Goal: Task Accomplishment & Management: Complete application form

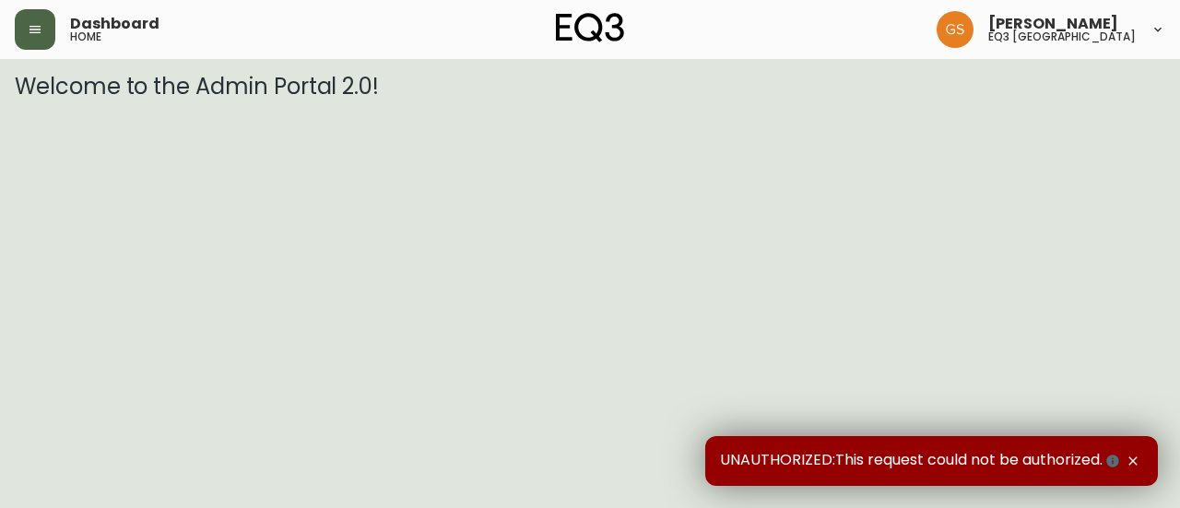
click at [44, 38] on button "button" at bounding box center [35, 29] width 41 height 41
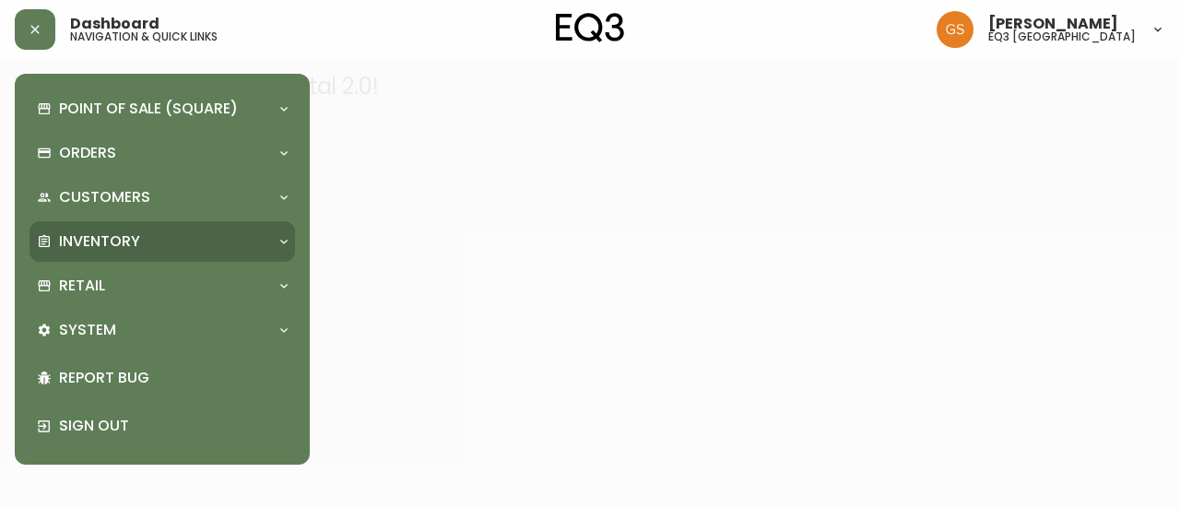
click at [286, 243] on icon at bounding box center [284, 241] width 15 height 15
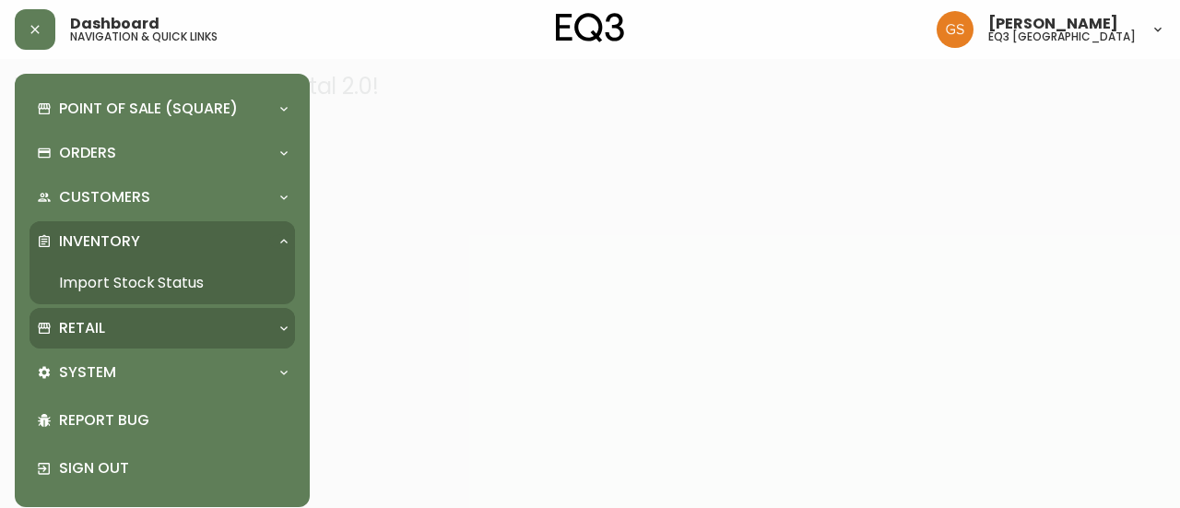
click at [277, 334] on icon at bounding box center [284, 328] width 15 height 15
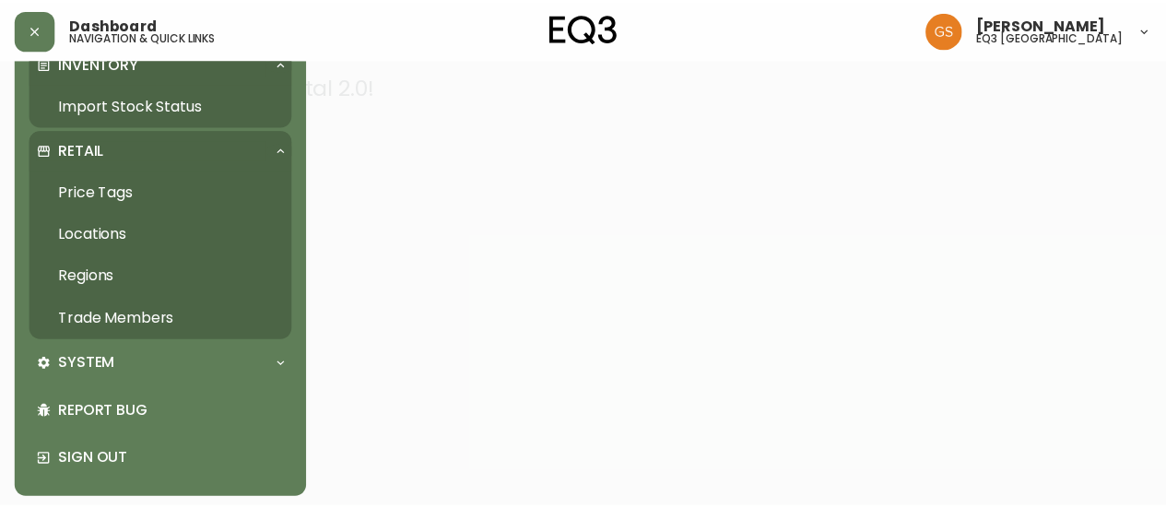
scroll to position [183, 0]
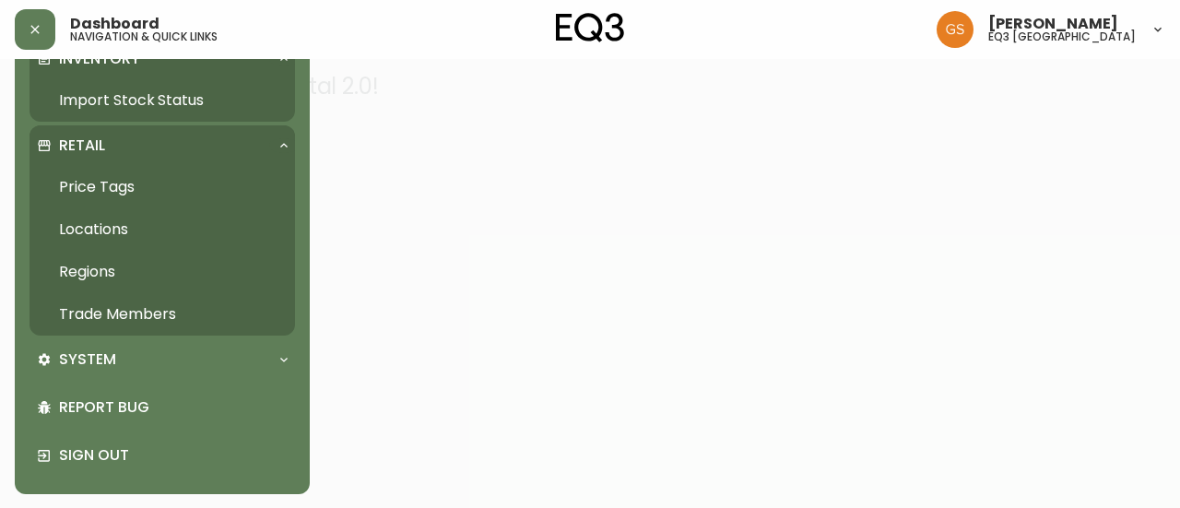
click at [127, 311] on link "Trade Members" at bounding box center [163, 314] width 266 height 42
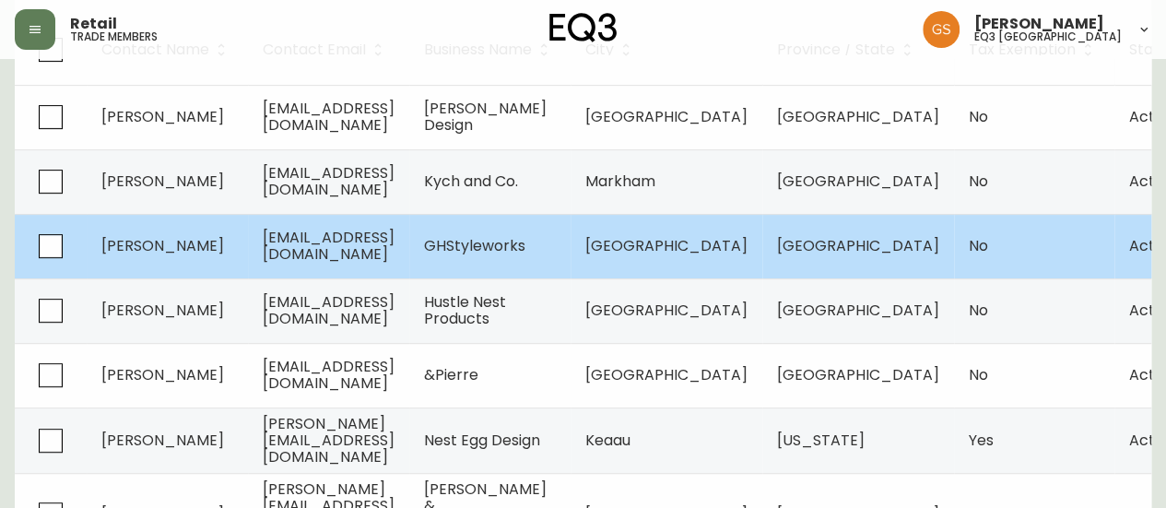
scroll to position [8, 0]
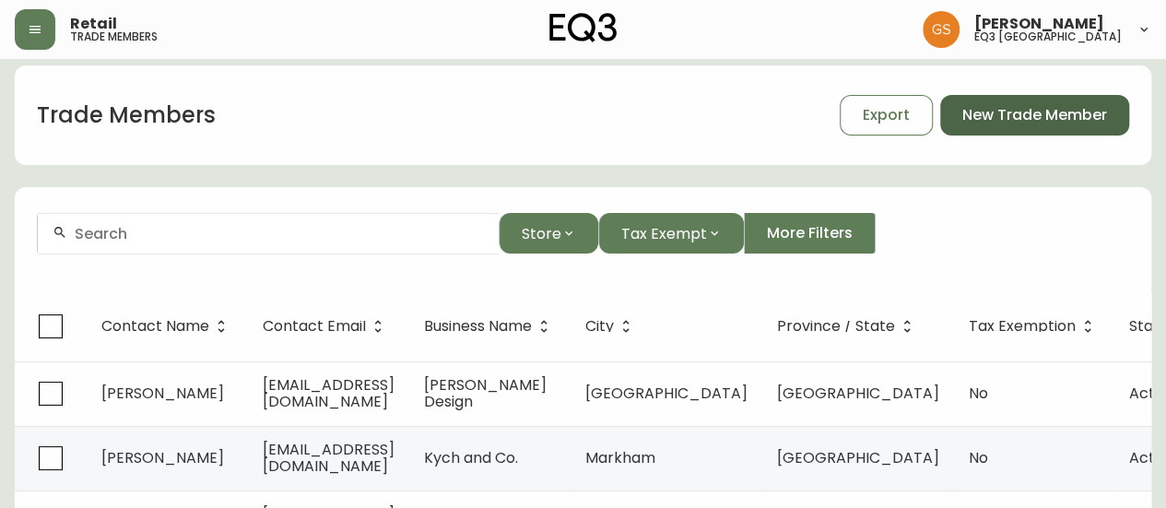
click at [1059, 116] on span "New Trade Member" at bounding box center [1035, 115] width 145 height 20
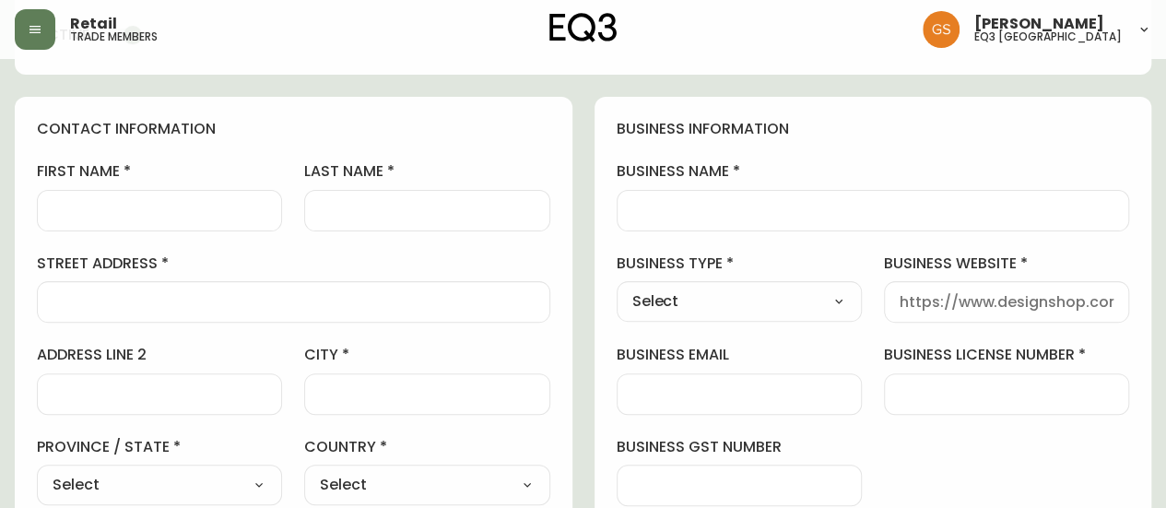
scroll to position [184, 0]
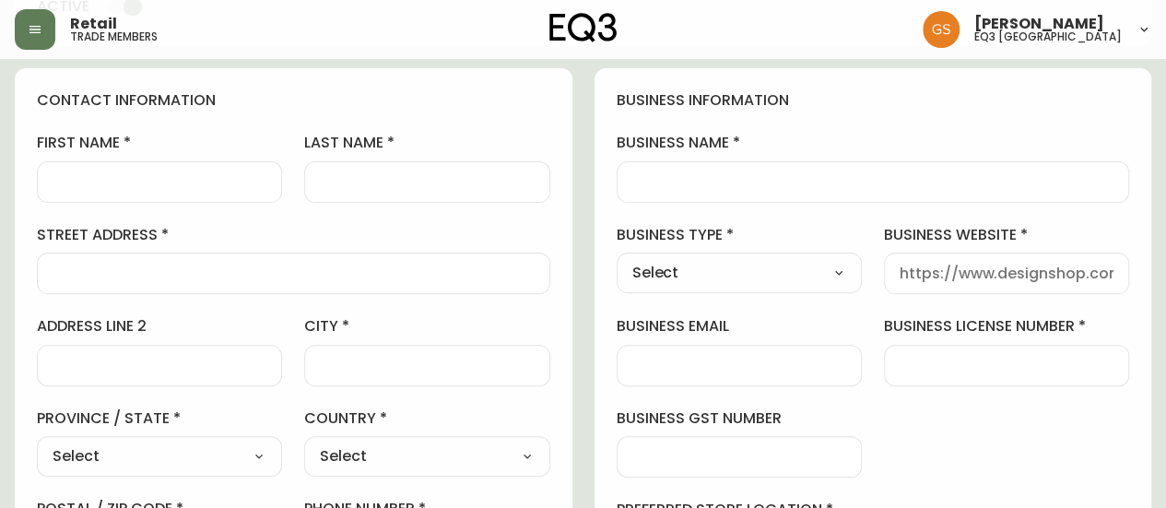
click at [225, 182] on input "first name" at bounding box center [160, 182] width 214 height 18
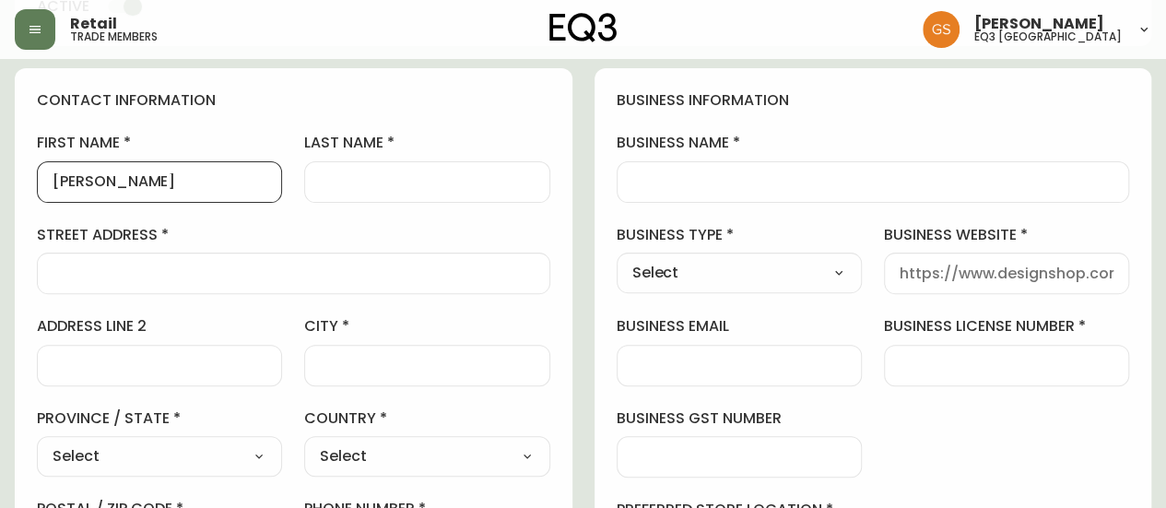
type input "[PERSON_NAME]"
click at [371, 183] on input "last name" at bounding box center [427, 182] width 214 height 18
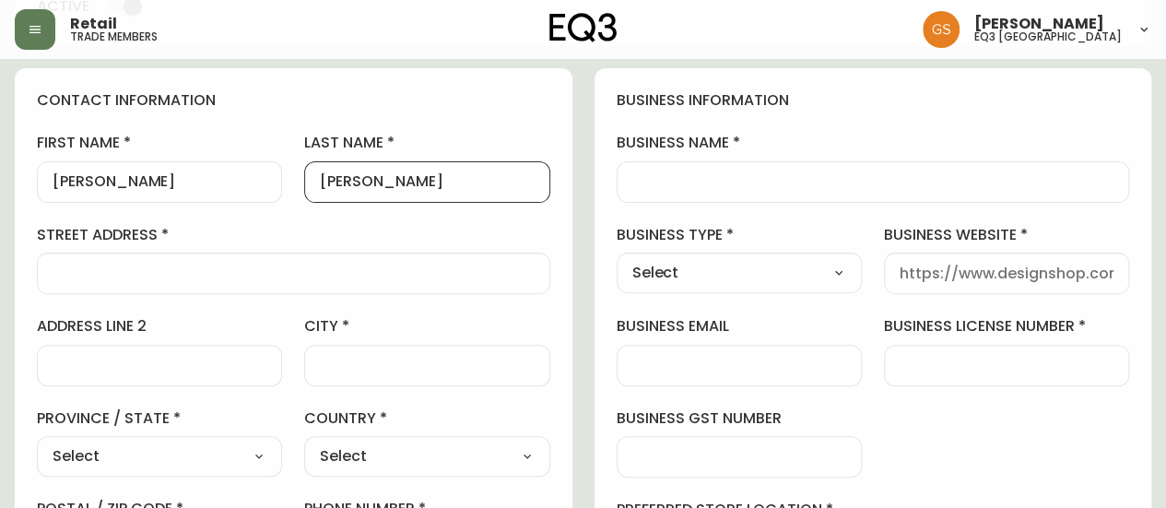
type input "[PERSON_NAME]"
click at [385, 281] on div at bounding box center [294, 273] width 514 height 41
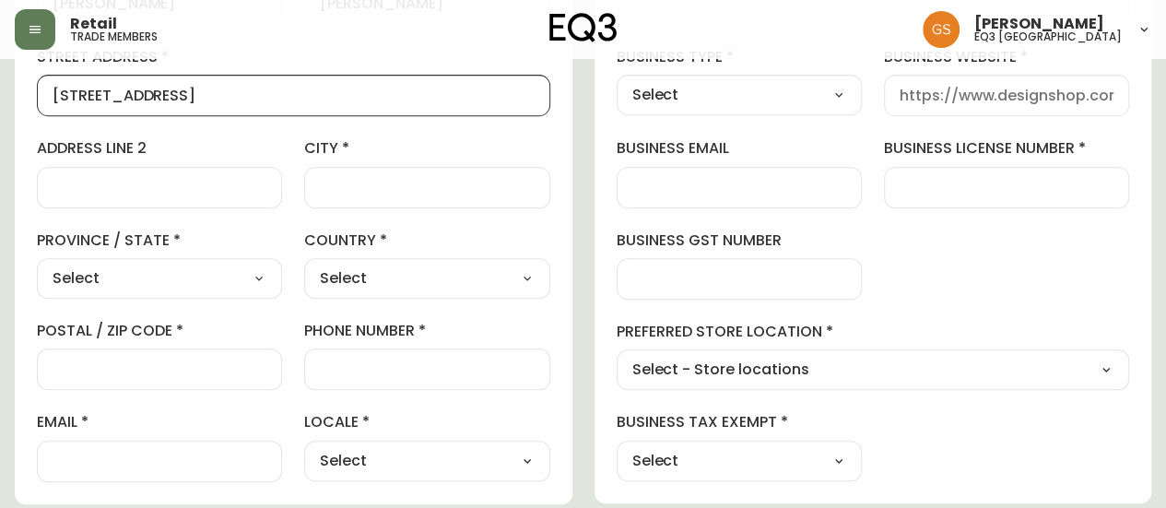
scroll to position [369, 0]
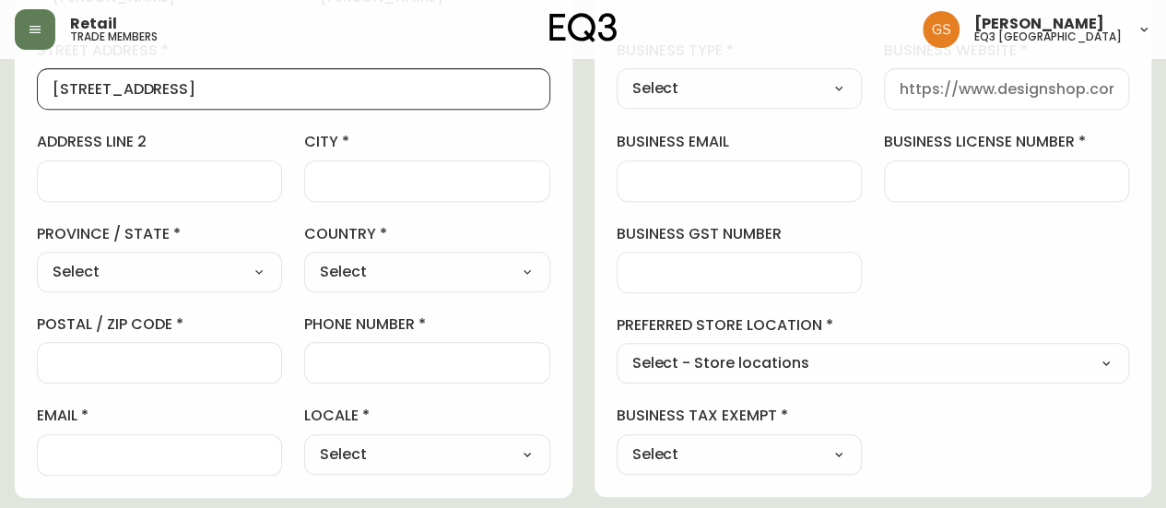
type input "[STREET_ADDRESS]"
click at [264, 278] on select "Select [GEOGRAPHIC_DATA] [GEOGRAPHIC_DATA] [GEOGRAPHIC_DATA] [GEOGRAPHIC_DATA] …" at bounding box center [159, 272] width 245 height 28
click at [513, 132] on label "city" at bounding box center [426, 142] width 245 height 20
click at [513, 172] on input "city" at bounding box center [427, 181] width 214 height 18
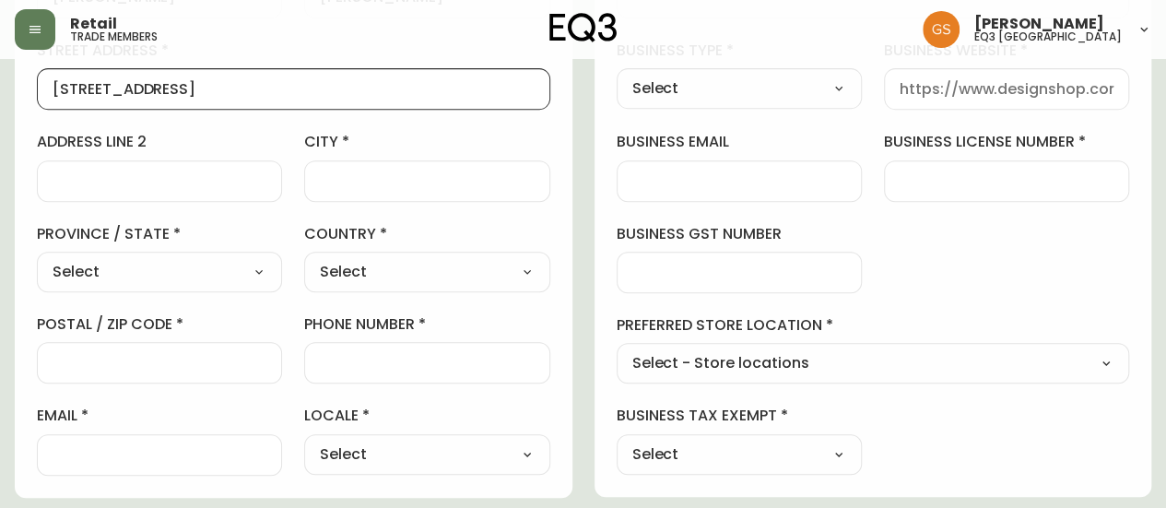
drag, startPoint x: 183, startPoint y: 93, endPoint x: 39, endPoint y: 99, distance: 143.9
click at [39, 99] on div "[STREET_ADDRESS]" at bounding box center [294, 88] width 514 height 41
click at [375, 189] on div at bounding box center [426, 180] width 245 height 41
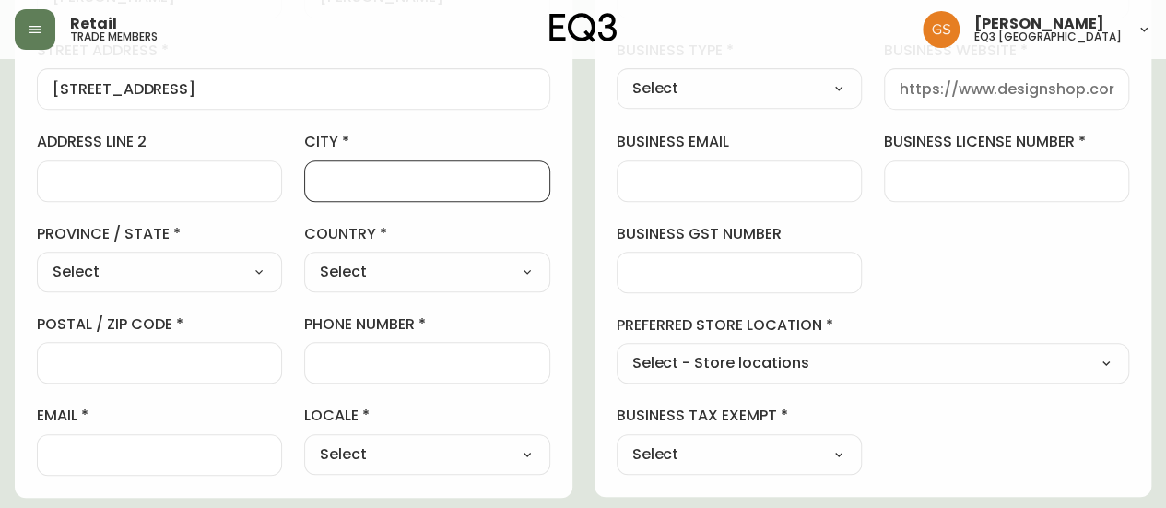
paste input "M6A 0C3"
type input "M6A 0C3"
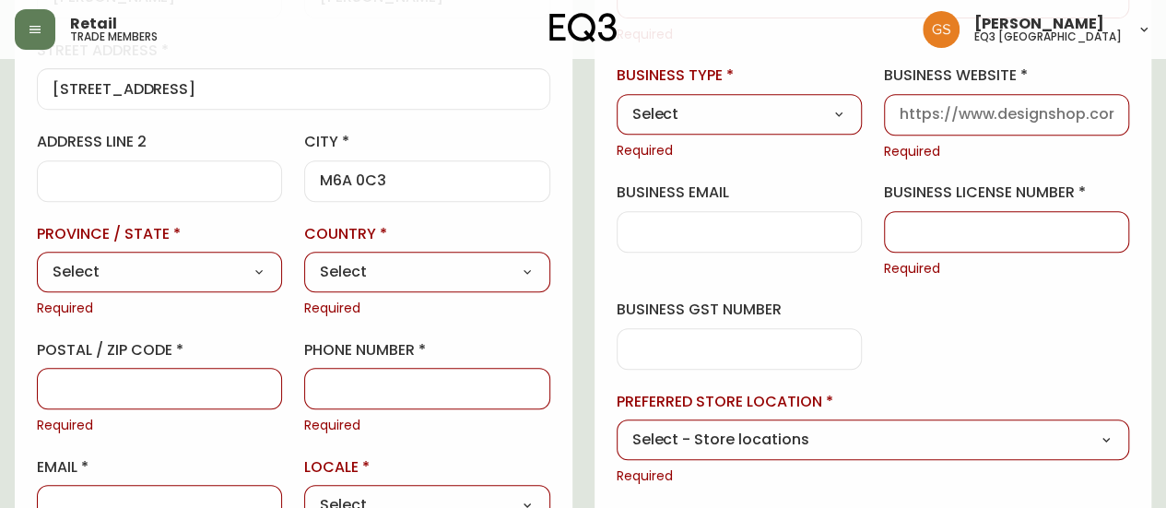
click at [258, 263] on select "Select [GEOGRAPHIC_DATA] [GEOGRAPHIC_DATA] [GEOGRAPHIC_DATA] [GEOGRAPHIC_DATA] …" at bounding box center [159, 272] width 245 height 28
select select "ON"
click at [37, 258] on select "Select [GEOGRAPHIC_DATA] [GEOGRAPHIC_DATA] [GEOGRAPHIC_DATA] [GEOGRAPHIC_DATA] …" at bounding box center [159, 272] width 245 height 28
type input "[GEOGRAPHIC_DATA]"
click at [420, 278] on select "Select [GEOGRAPHIC_DATA] [GEOGRAPHIC_DATA]" at bounding box center [426, 272] width 245 height 28
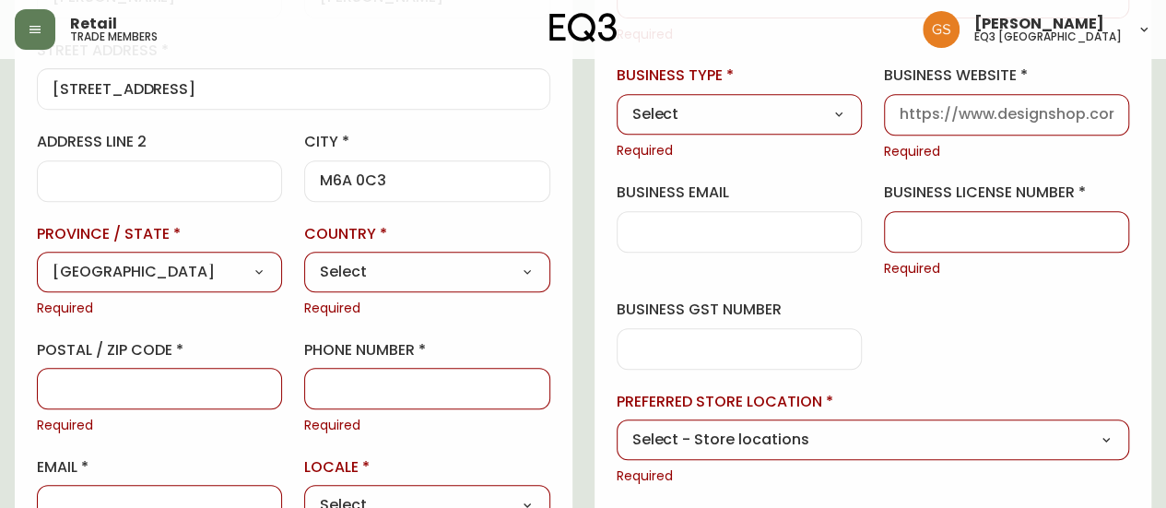
select select "CA"
click at [304, 258] on select "Select [GEOGRAPHIC_DATA] [GEOGRAPHIC_DATA]" at bounding box center [426, 272] width 245 height 28
type input "[GEOGRAPHIC_DATA]"
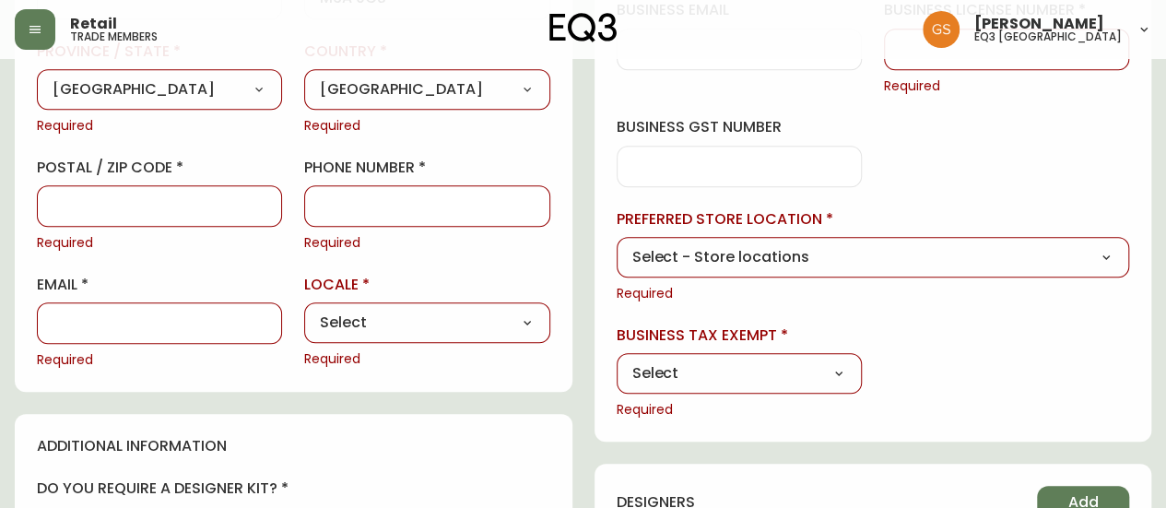
scroll to position [553, 0]
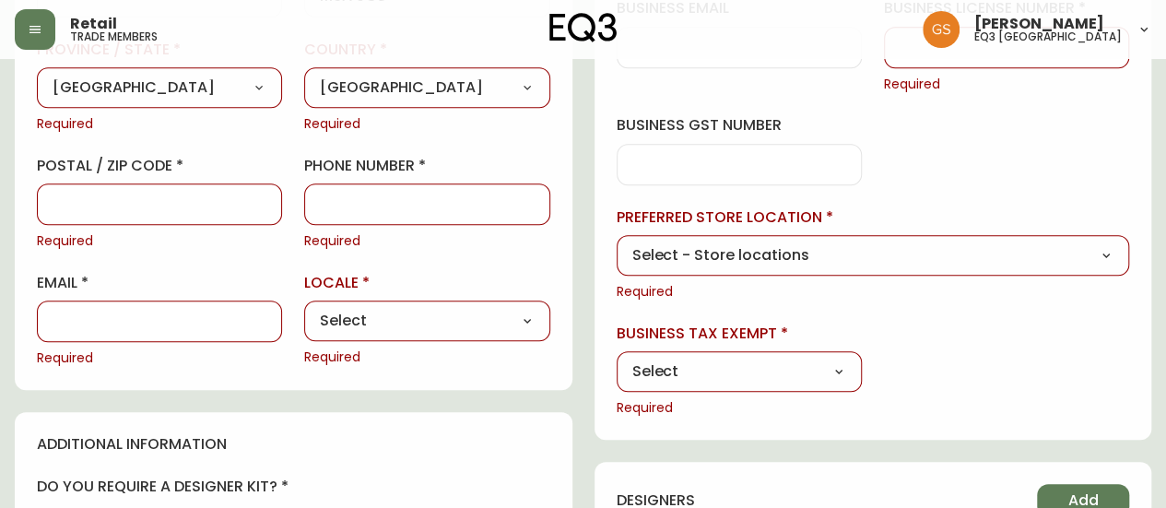
click at [387, 318] on select "Select CA_EN [GEOGRAPHIC_DATA] US_EN" at bounding box center [426, 321] width 245 height 28
select select "CA_EN"
click at [304, 307] on select "Select CA_EN [GEOGRAPHIC_DATA] US_EN" at bounding box center [426, 321] width 245 height 28
type input "CA_EN"
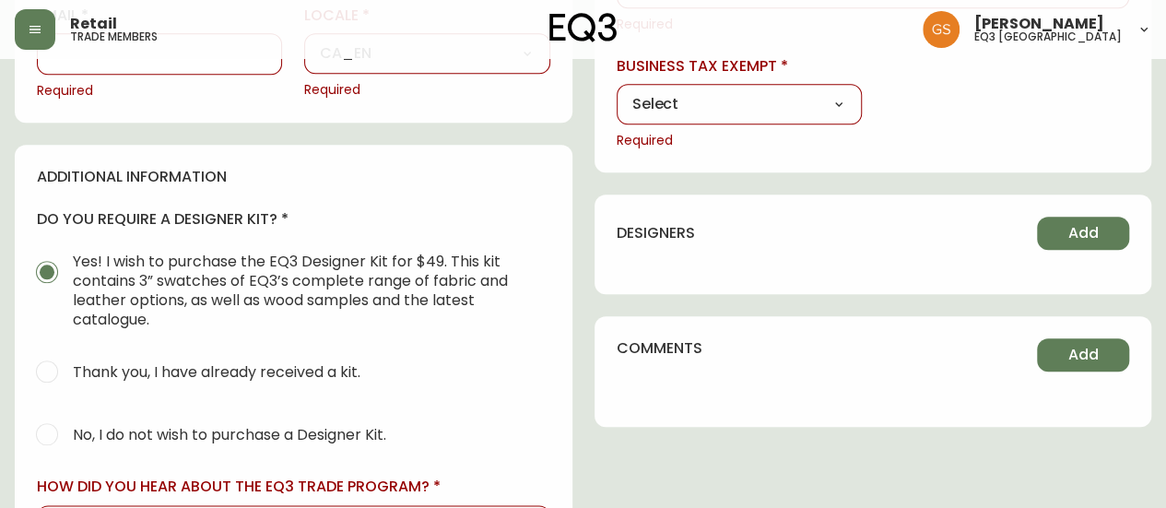
scroll to position [922, 0]
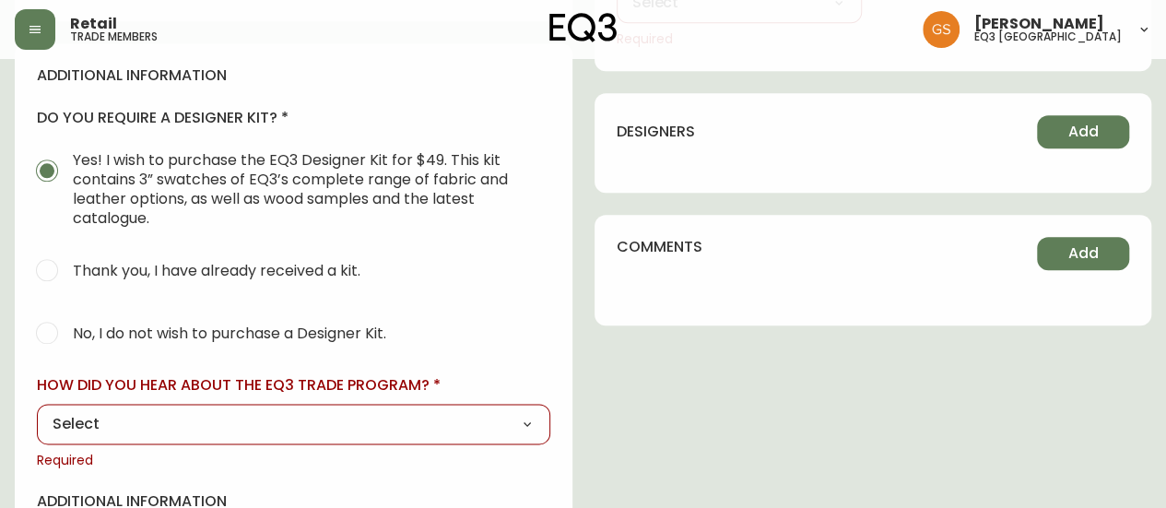
click at [43, 327] on input "No, I do not wish to purchase a Designer Kit." at bounding box center [47, 333] width 41 height 41
radio input "true"
radio input "false"
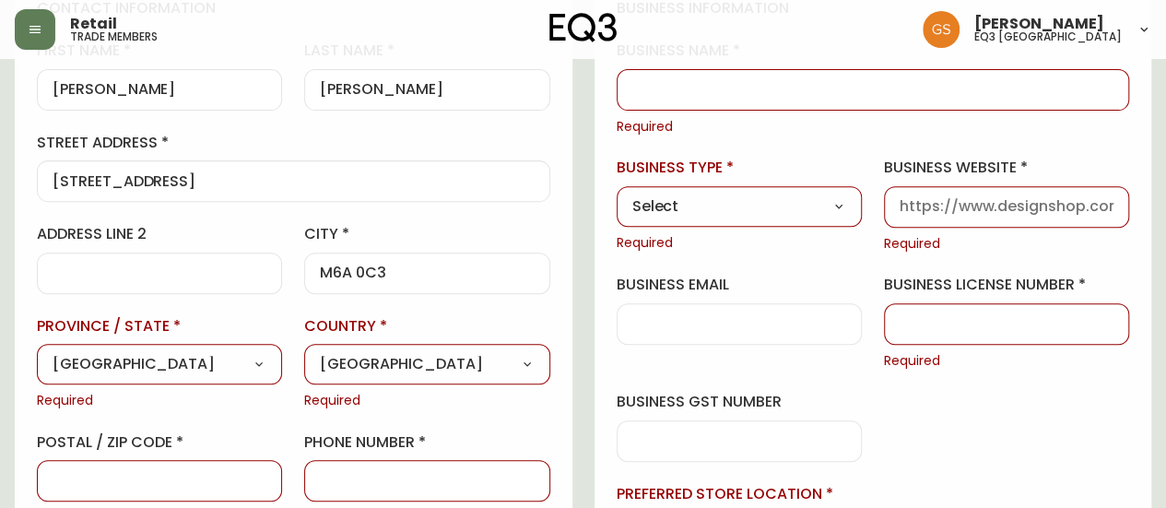
scroll to position [369, 0]
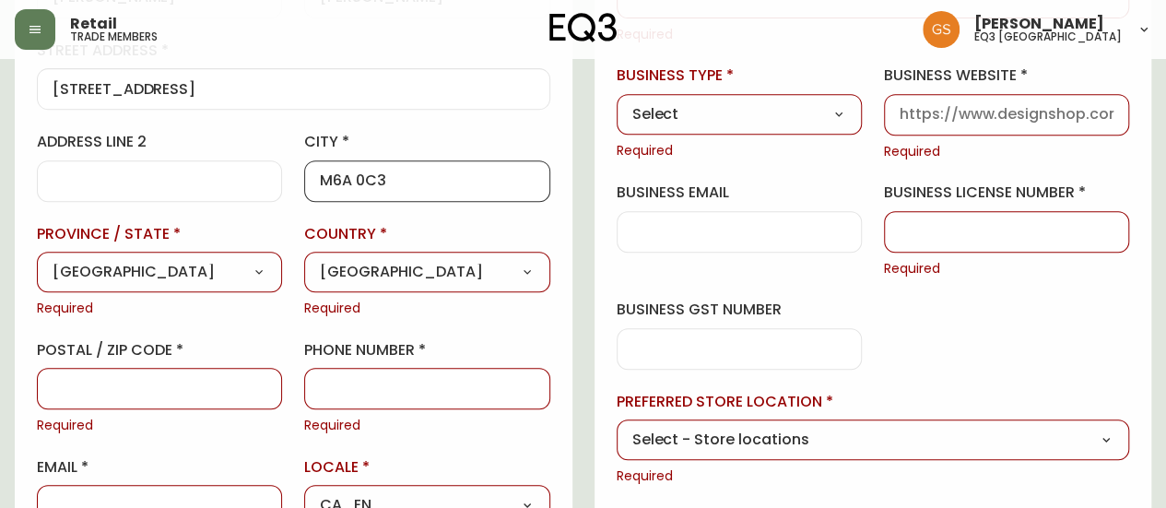
drag, startPoint x: 406, startPoint y: 171, endPoint x: 289, endPoint y: 179, distance: 117.4
click at [289, 179] on div "first name [PERSON_NAME] name [PERSON_NAME][GEOGRAPHIC_DATA] address [STREET_AD…" at bounding box center [294, 249] width 514 height 603
click at [144, 384] on input "postal / zip code" at bounding box center [160, 389] width 214 height 18
paste input "M6A 0C3"
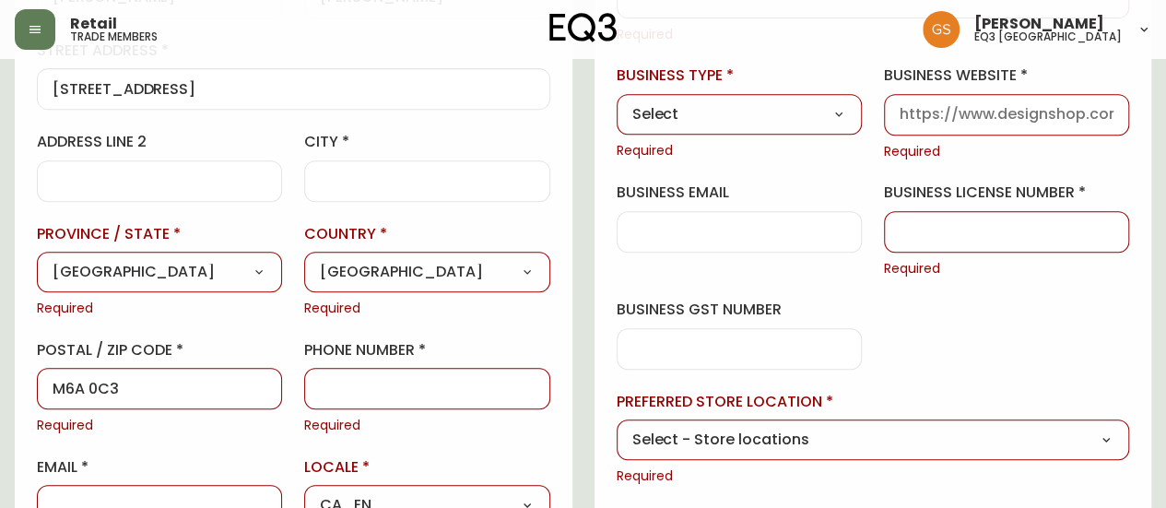
type input "M6A 0C3"
click at [353, 185] on input "city" at bounding box center [427, 181] width 214 height 18
type input "[GEOGRAPHIC_DATA]"
click at [420, 392] on input "phone number" at bounding box center [427, 389] width 214 height 18
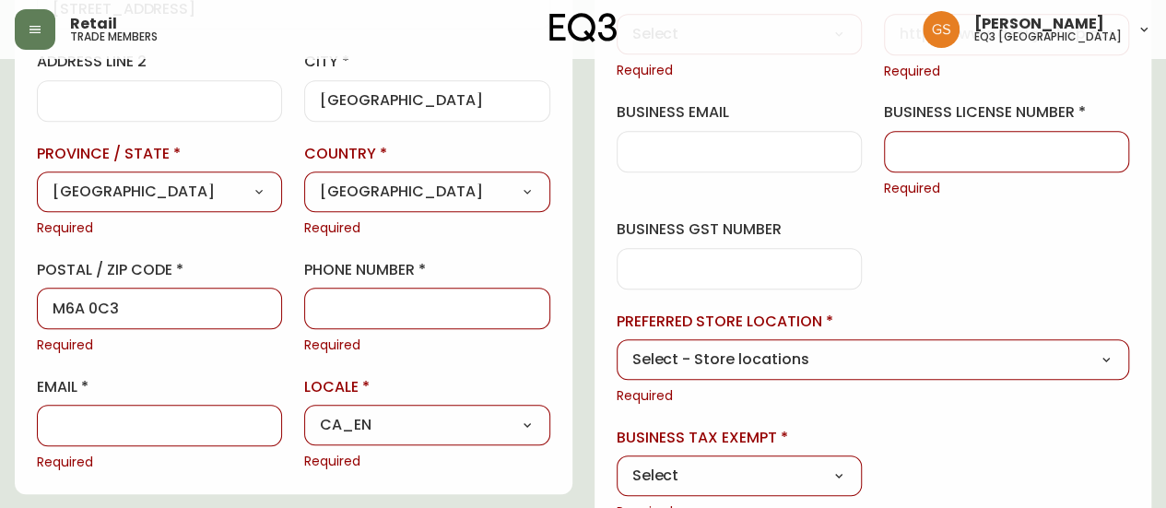
scroll to position [422, 0]
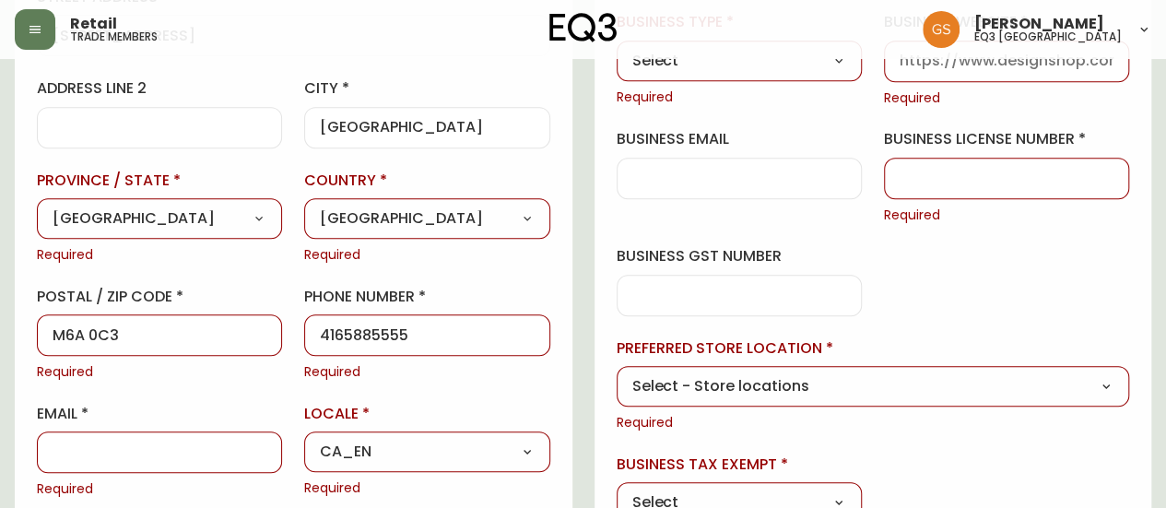
type input "4165885555"
click at [195, 443] on input "email" at bounding box center [160, 452] width 214 height 18
click at [44, 442] on div at bounding box center [159, 451] width 245 height 41
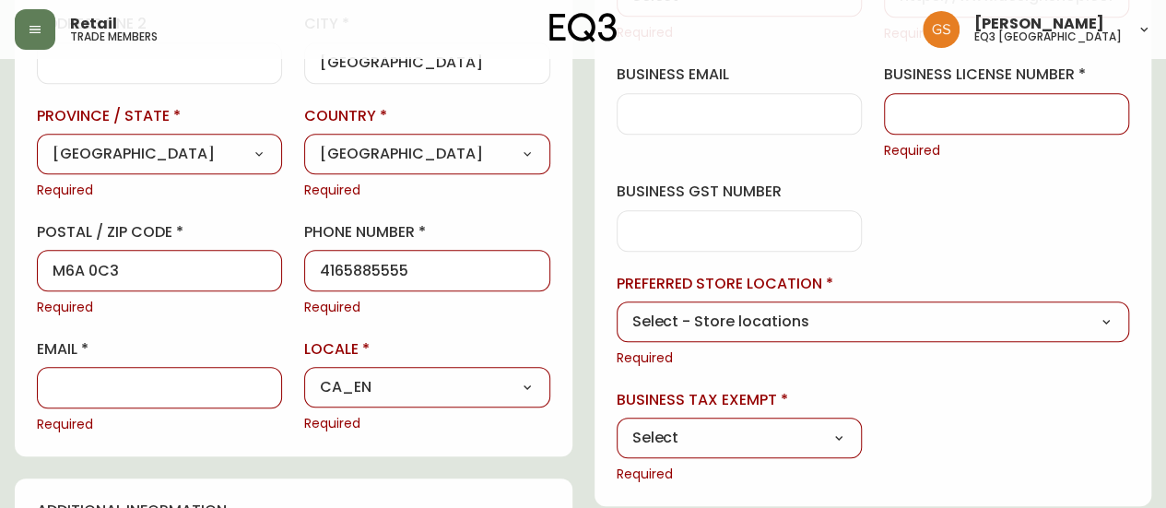
scroll to position [514, 0]
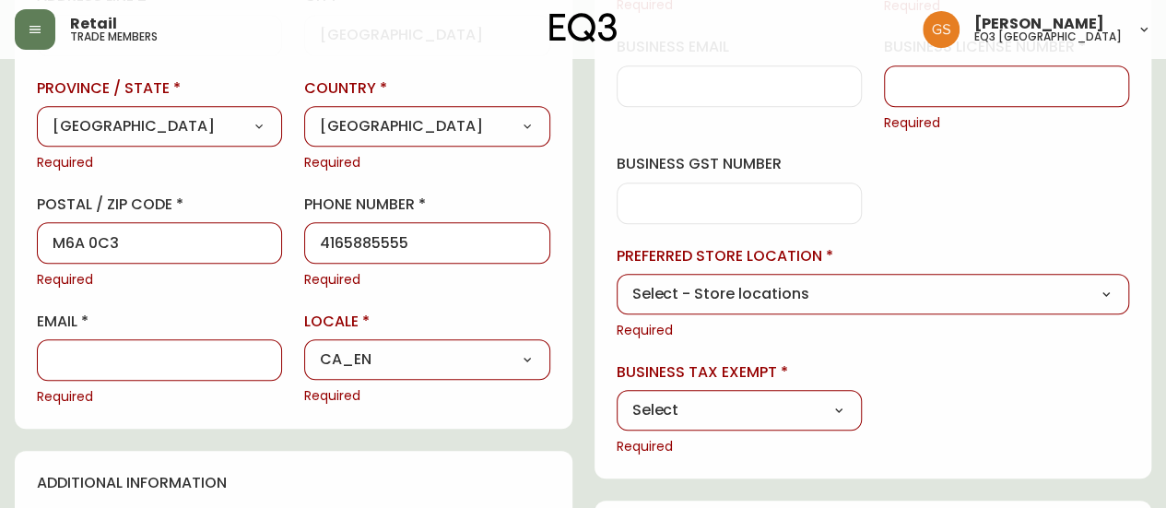
click at [135, 360] on input "email" at bounding box center [160, 360] width 214 height 18
type input "[PERSON_NAME][EMAIL_ADDRESS][DOMAIN_NAME]"
click at [245, 399] on span "Required" at bounding box center [159, 397] width 245 height 18
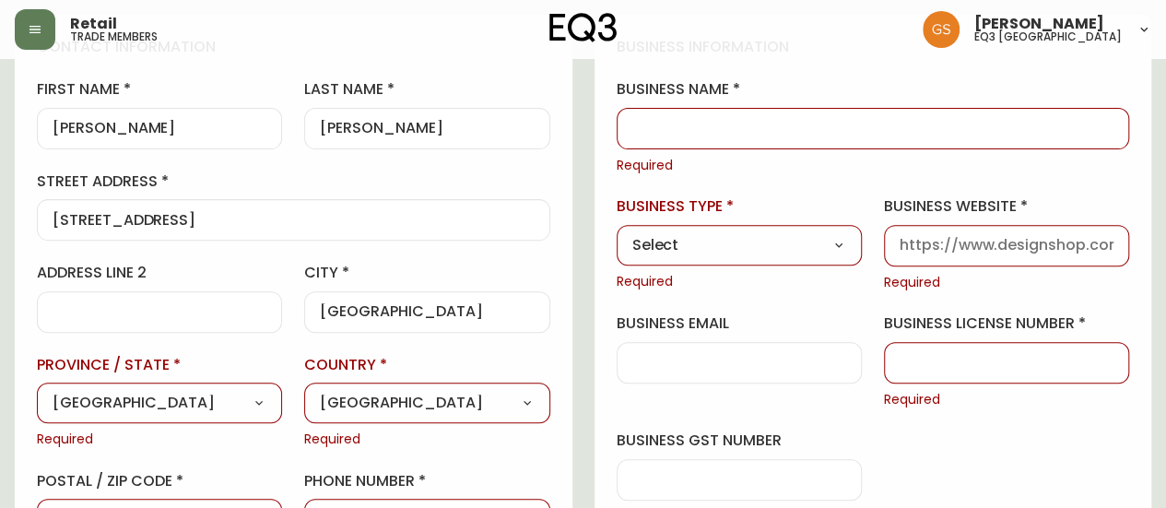
scroll to position [146, 0]
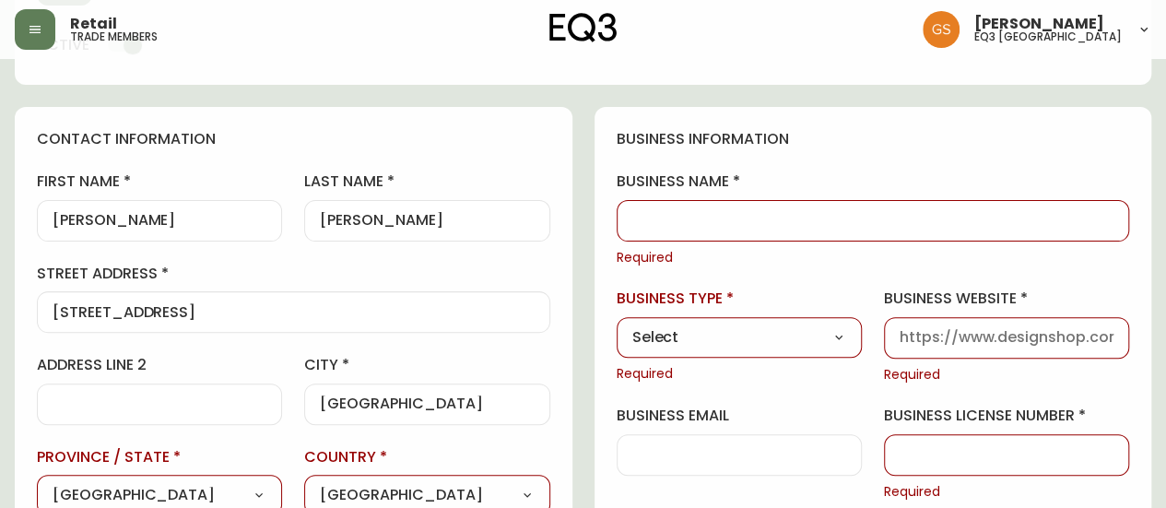
click at [751, 214] on input "business name" at bounding box center [873, 221] width 482 height 18
click at [828, 204] on div at bounding box center [874, 220] width 514 height 41
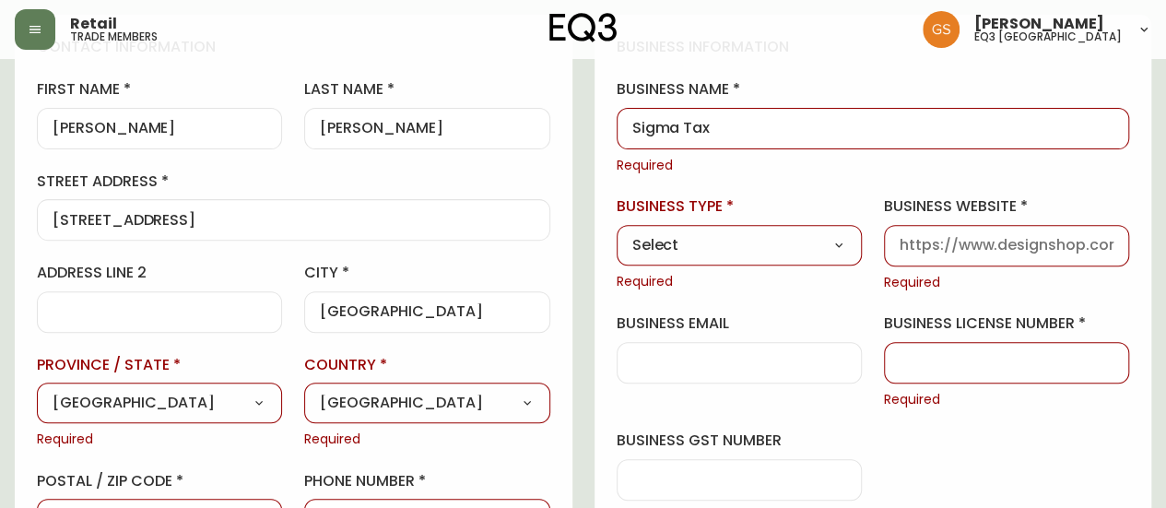
type input "Sigma Tax"
click at [824, 241] on select "Select Interior Designer Architect Home Builder Contractor Real Estate Agent Ho…" at bounding box center [739, 245] width 245 height 28
select select "Other"
click at [617, 231] on select "Select Interior Designer Architect Home Builder Contractor Real Estate Agent Ho…" at bounding box center [739, 245] width 245 height 28
type input "Other"
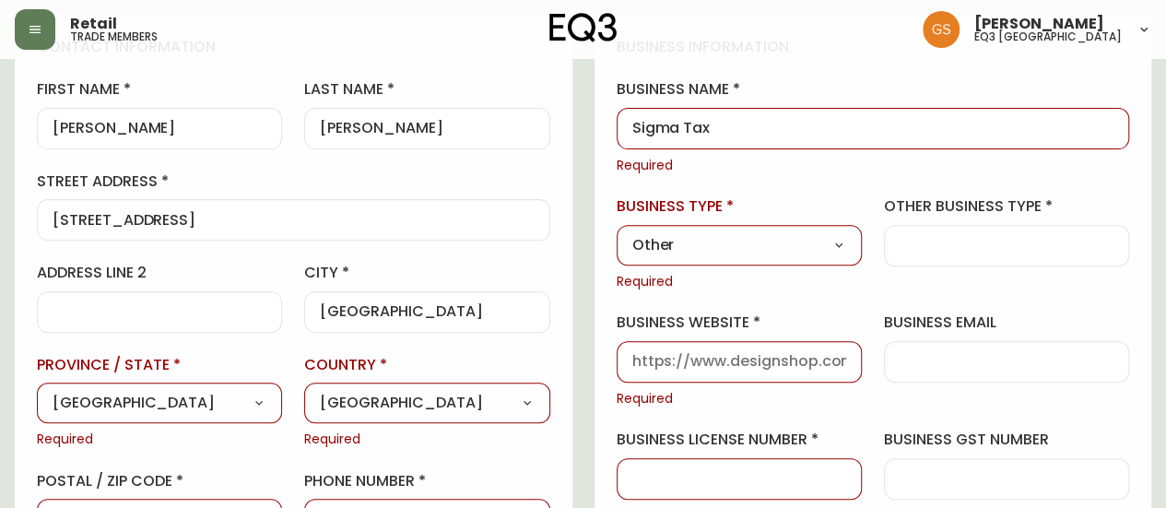
click at [824, 242] on select "Select Interior Designer Architect Home Builder Contractor Real Estate Agent Ho…" at bounding box center [739, 245] width 245 height 28
click at [617, 231] on select "Select Interior Designer Architect Home Builder Contractor Real Estate Agent Ho…" at bounding box center [739, 245] width 245 height 28
click at [930, 250] on input "other business type" at bounding box center [1007, 246] width 214 height 18
type input "Accounting"
click at [841, 252] on select "Select Interior Designer Architect Home Builder Contractor Real Estate Agent Ho…" at bounding box center [739, 245] width 245 height 28
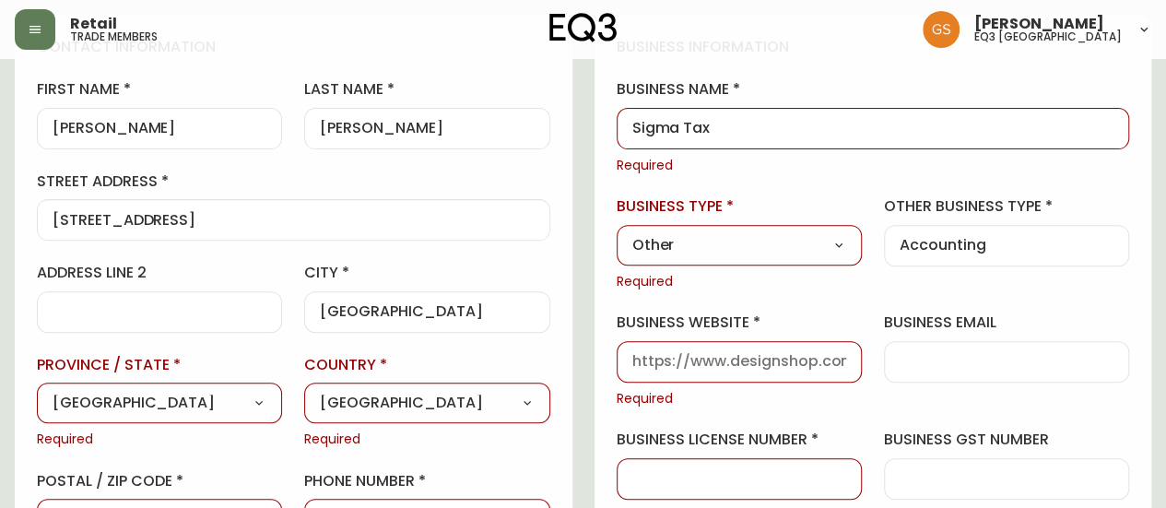
click at [617, 231] on select "Select Interior Designer Architect Home Builder Contractor Real Estate Agent Ho…" at bounding box center [739, 245] width 245 height 28
click at [864, 290] on div "business information business name Sigma Tax Required business type Other Selec…" at bounding box center [874, 397] width 558 height 764
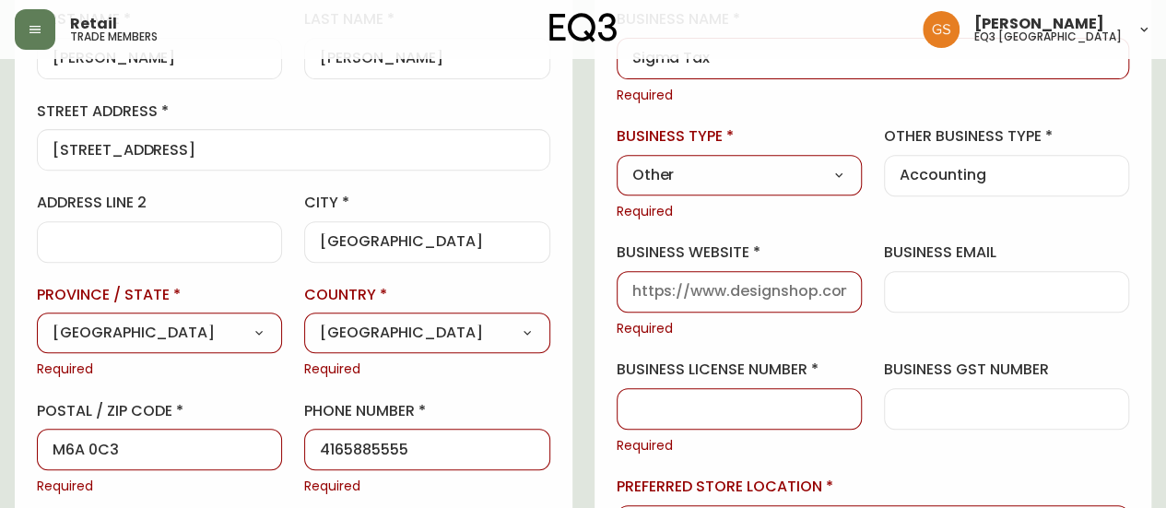
scroll to position [422, 0]
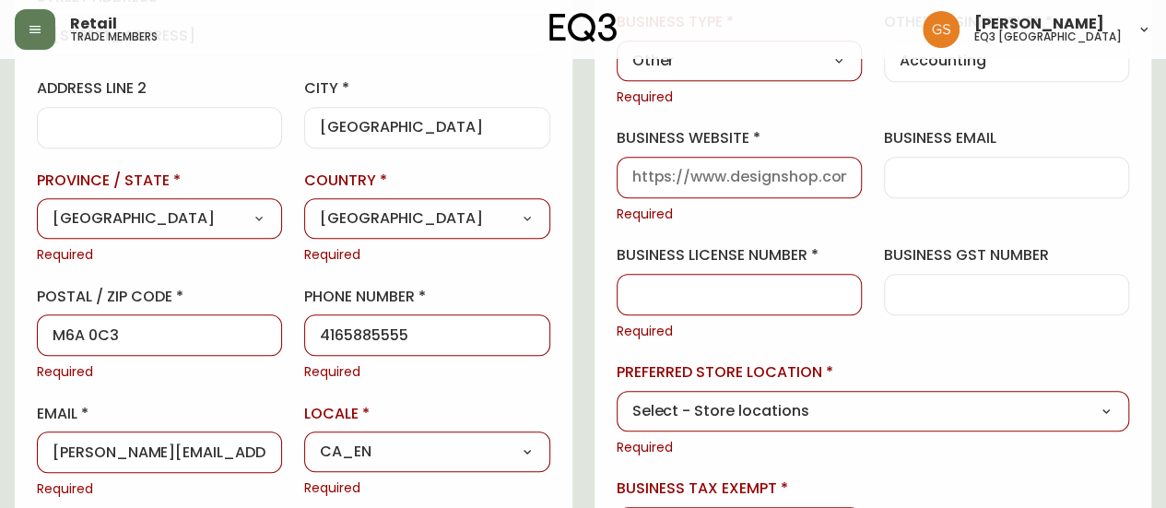
click at [784, 300] on input "business license number" at bounding box center [739, 295] width 214 height 18
click at [814, 299] on input "826267999" at bounding box center [739, 295] width 214 height 18
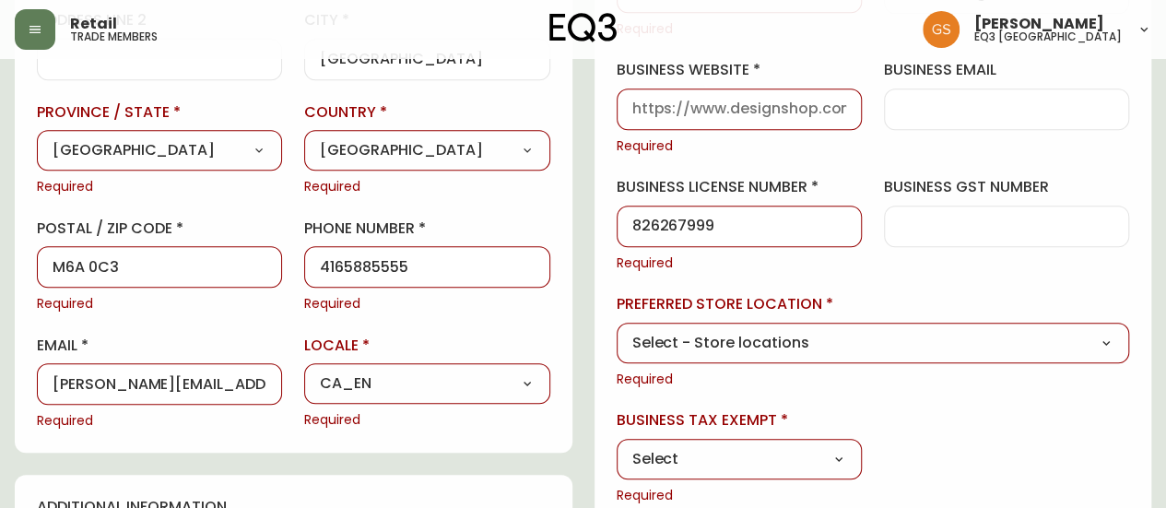
scroll to position [514, 0]
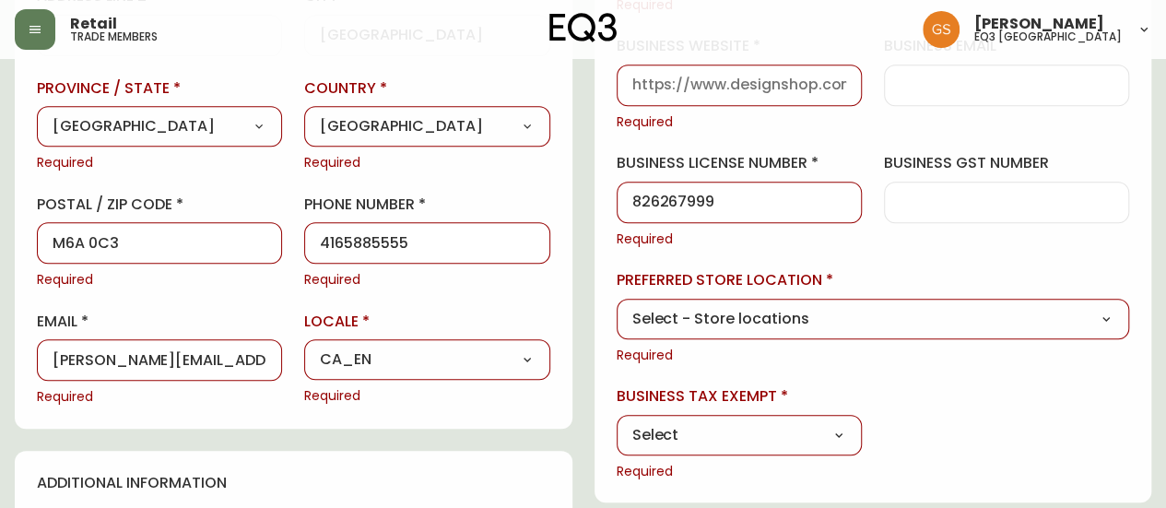
type input "826267999"
click at [939, 255] on div "business information business name Sigma Tax Required business type Other Selec…" at bounding box center [874, 120] width 558 height 764
drag, startPoint x: 738, startPoint y: 202, endPoint x: 579, endPoint y: 217, distance: 160.2
click at [579, 217] on div "contact information first name [PERSON_NAME] name [PERSON_NAME][GEOGRAPHIC_DATA…" at bounding box center [583, 402] width 1137 height 1328
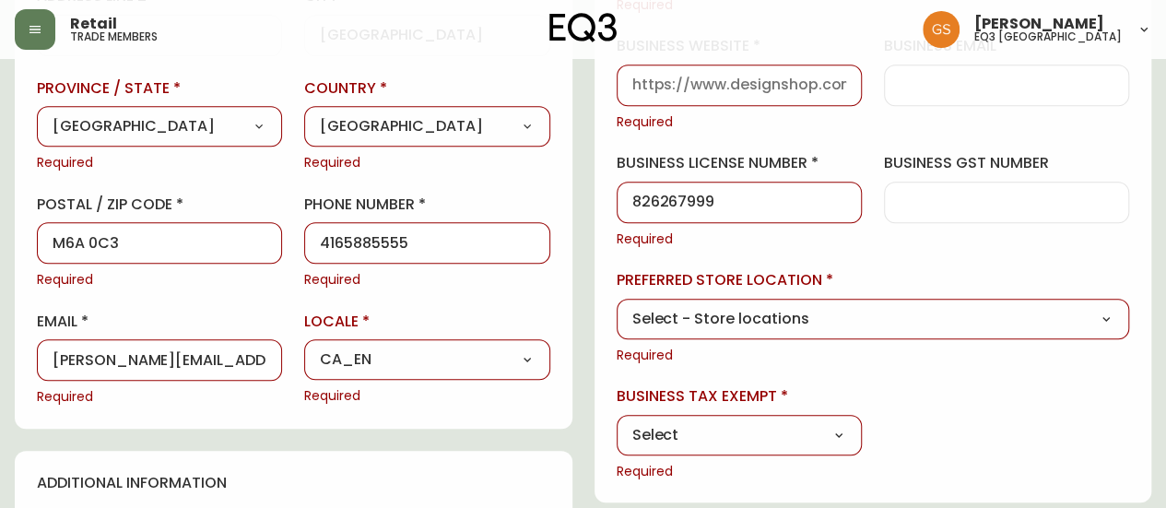
click at [793, 194] on input "826267999" at bounding box center [739, 203] width 214 height 18
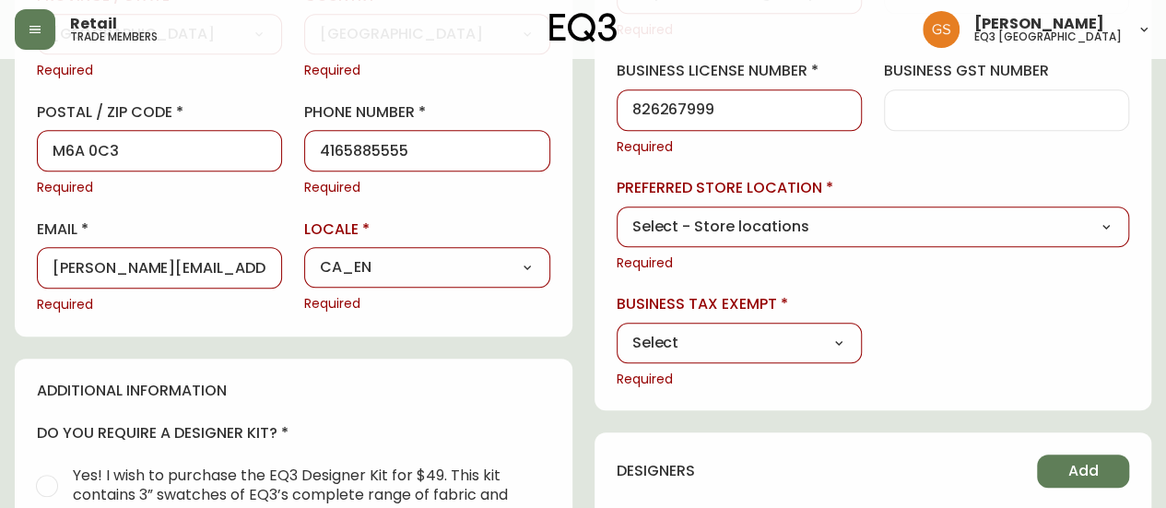
click at [916, 228] on select "Select - Store locations EQ3 [GEOGRAPHIC_DATA] - [GEOGRAPHIC_DATA] [GEOGRAPHIC_…" at bounding box center [874, 227] width 514 height 28
select select "cjw10z96q005b6gs00r6w7pwt"
click at [617, 213] on select "Select - Store locations EQ3 [GEOGRAPHIC_DATA] - [GEOGRAPHIC_DATA] [GEOGRAPHIC_…" at bounding box center [874, 227] width 514 height 28
type input "EQ3 [GEOGRAPHIC_DATA]"
click at [822, 337] on select "Select Yes No" at bounding box center [739, 343] width 245 height 28
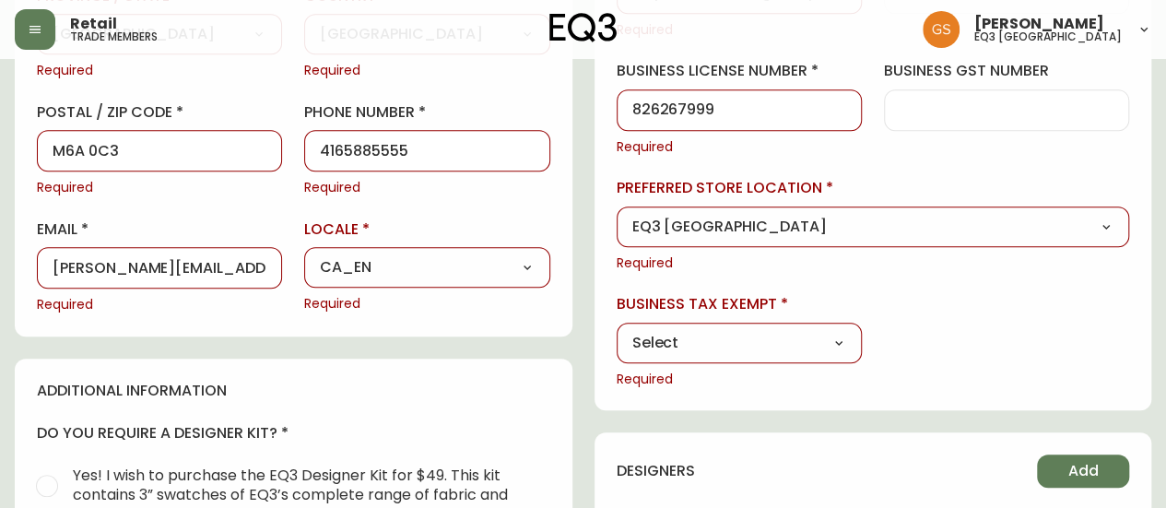
select select "false"
click at [617, 329] on select "Select Yes No" at bounding box center [739, 343] width 245 height 28
type input "No"
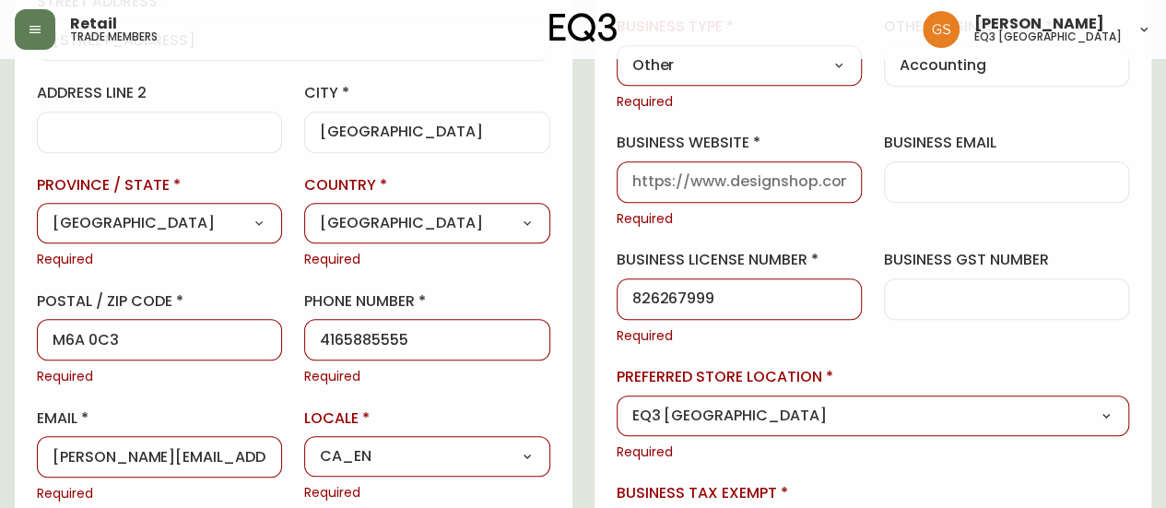
scroll to position [514, 0]
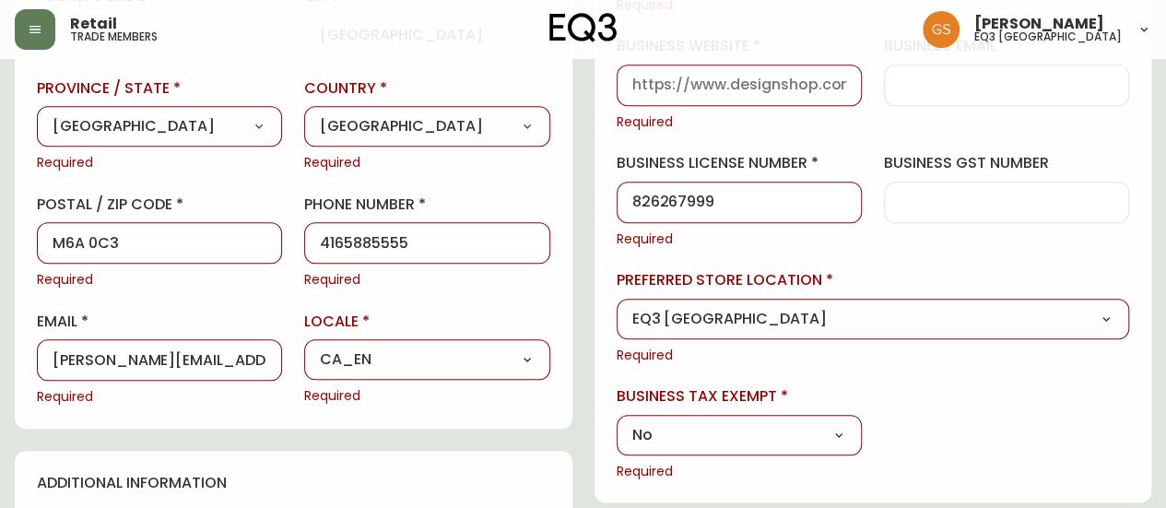
click at [745, 198] on input "826267999" at bounding box center [739, 203] width 214 height 18
click at [916, 202] on input "business gst number" at bounding box center [1007, 203] width 214 height 18
click at [751, 203] on input "826267999" at bounding box center [739, 203] width 214 height 18
drag, startPoint x: 760, startPoint y: 205, endPoint x: 606, endPoint y: 204, distance: 154.0
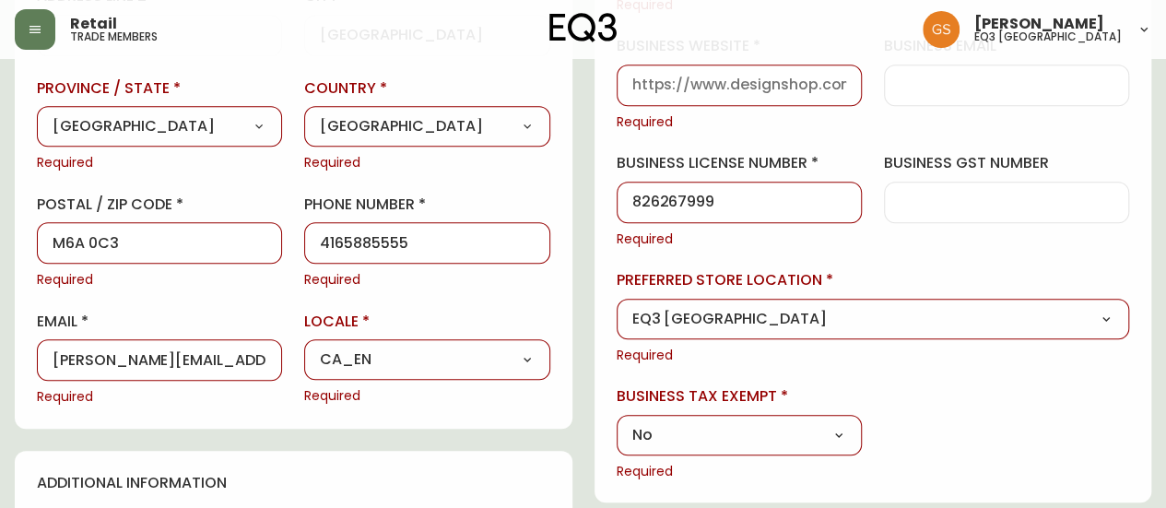
click at [606, 204] on div "business information business name Sigma Tax Required business type Other Selec…" at bounding box center [874, 120] width 558 height 764
click at [983, 207] on input "business gst number" at bounding box center [1007, 203] width 214 height 18
paste input "826267999"
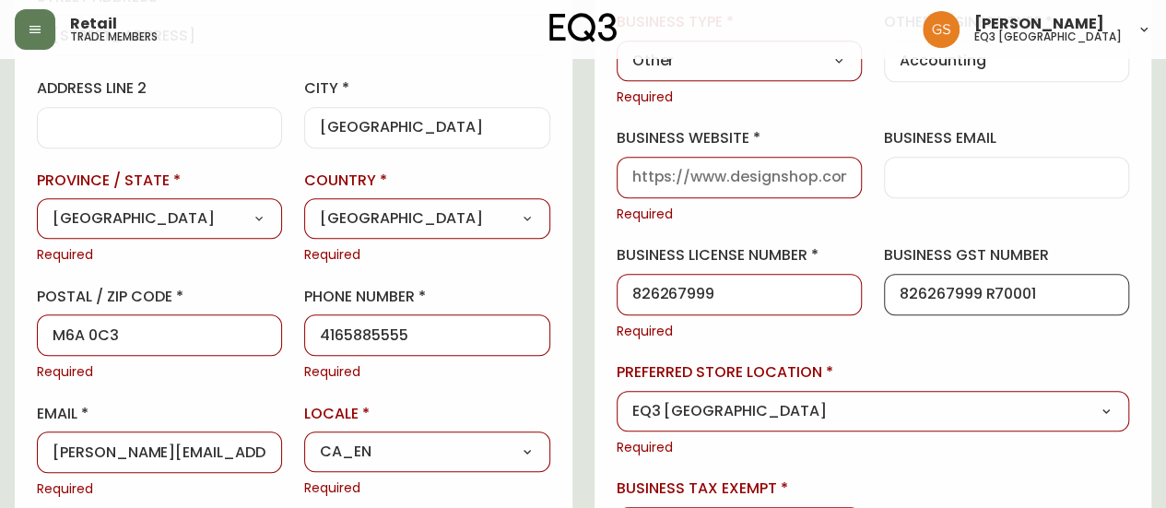
scroll to position [238, 0]
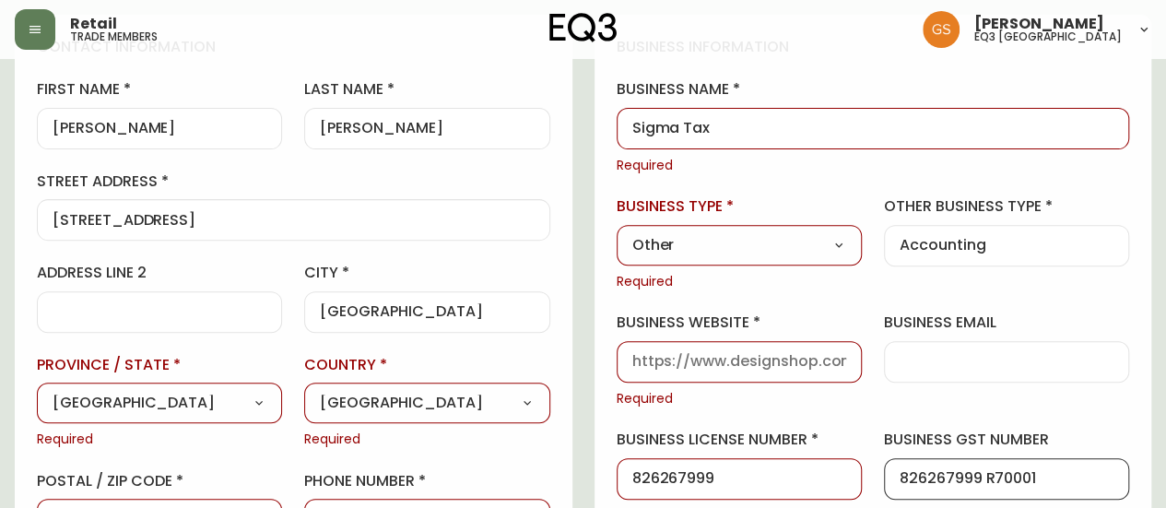
type input "826267999 R70001"
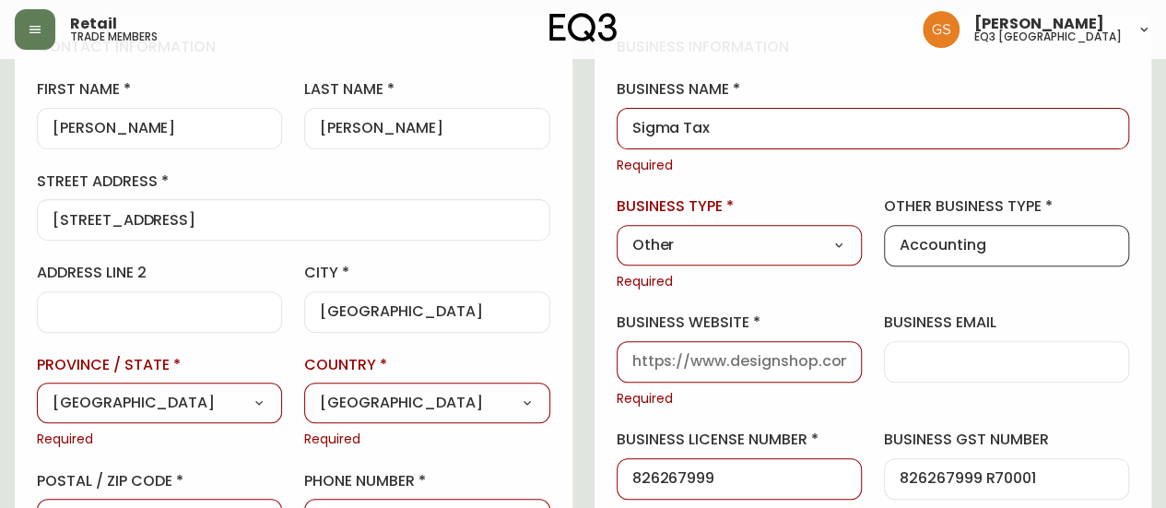
click at [1001, 237] on input "Accounting" at bounding box center [1007, 246] width 214 height 18
click at [896, 243] on div "Accounting" at bounding box center [1006, 245] width 245 height 41
click at [901, 249] on input "Accounting" at bounding box center [1007, 246] width 214 height 18
paste input "financial institution"
drag, startPoint x: 904, startPoint y: 246, endPoint x: 921, endPoint y: 234, distance: 21.2
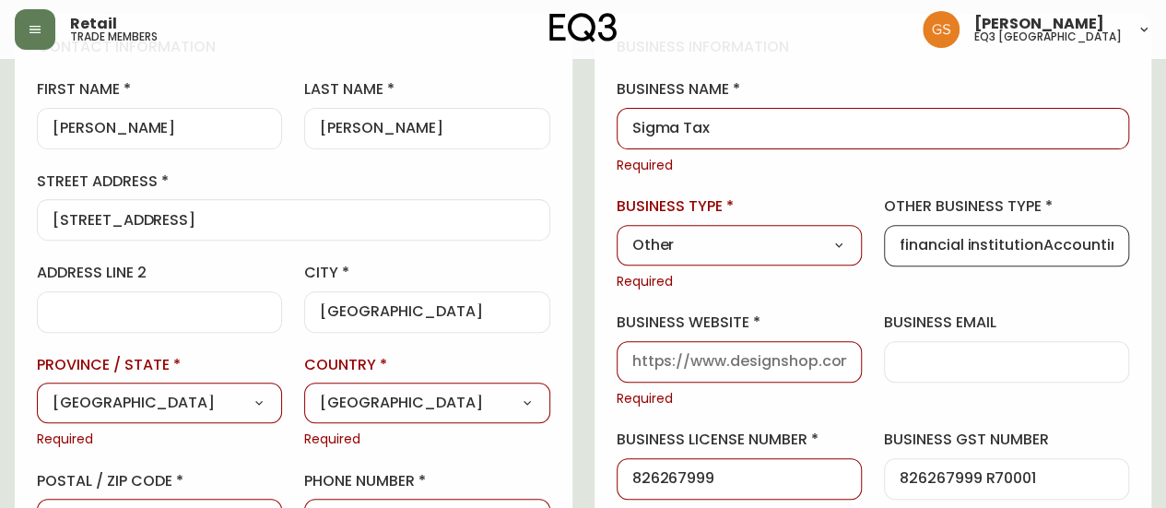
click at [904, 246] on input "financial institutionAccounting" at bounding box center [1007, 246] width 214 height 18
click at [973, 243] on input "Financial institutionAccounting" at bounding box center [1007, 246] width 214 height 18
click at [1046, 239] on input "Financial InstitutionAccounting" at bounding box center [1007, 246] width 214 height 18
drag, startPoint x: 1084, startPoint y: 242, endPoint x: 1116, endPoint y: 246, distance: 31.6
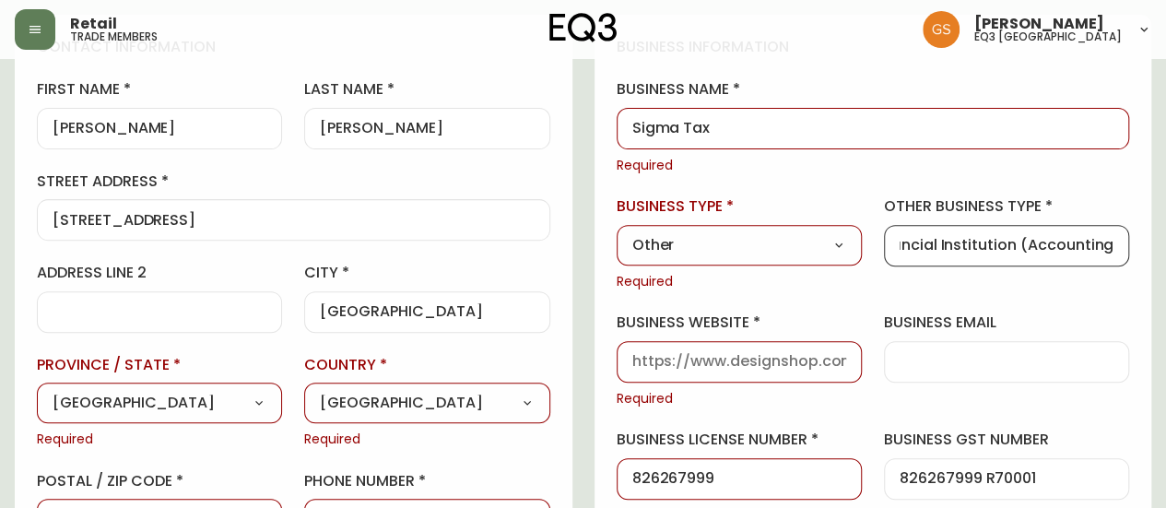
click at [1116, 246] on div "Financial Institution (Accounting" at bounding box center [1006, 245] width 245 height 41
click at [1115, 246] on div "Financial Institution (Accounting" at bounding box center [1006, 245] width 245 height 41
click at [1076, 250] on input "Financial Institution (Accounting" at bounding box center [1007, 246] width 214 height 18
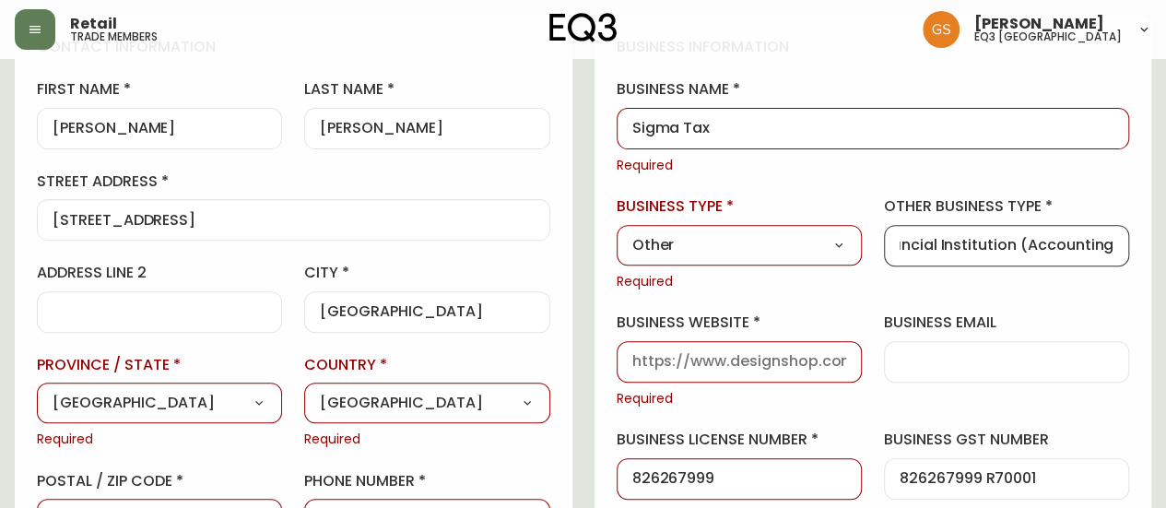
drag, startPoint x: 1058, startPoint y: 244, endPoint x: 1120, endPoint y: 237, distance: 62.2
click at [1120, 237] on div "Financial Institution (Accounting" at bounding box center [1006, 245] width 245 height 41
click at [1114, 241] on div "Financial Institution (Accounting" at bounding box center [1006, 245] width 245 height 41
click at [1112, 242] on input "Financial Institution (Accounting" at bounding box center [1007, 246] width 214 height 18
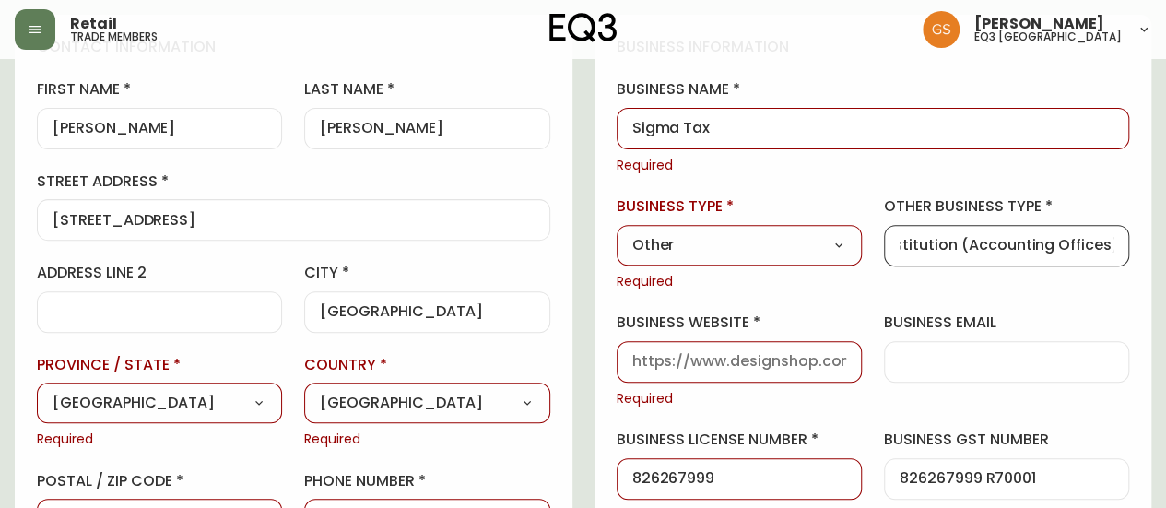
type input "Financial Institution (Accounting Offices)"
click at [1099, 296] on div "business information business name Sigma Tax Required business type Other Selec…" at bounding box center [874, 397] width 558 height 764
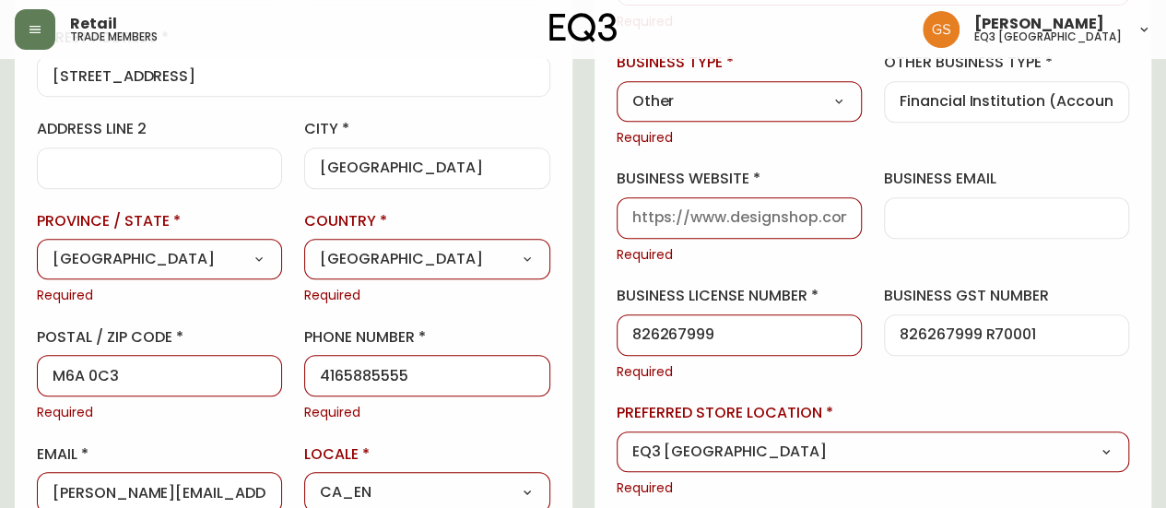
scroll to position [422, 0]
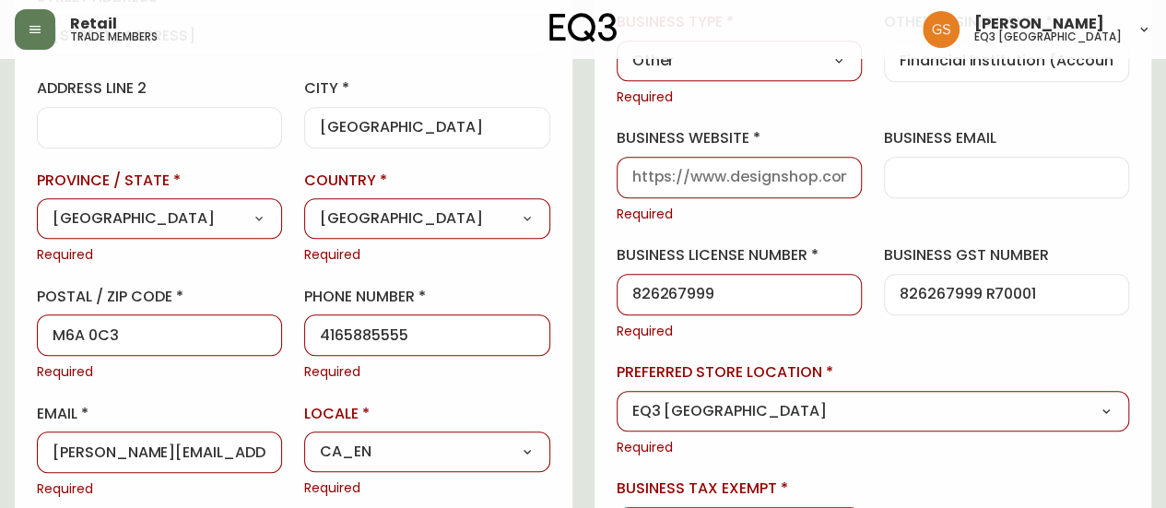
click at [948, 183] on input "business email" at bounding box center [1007, 178] width 214 height 18
type input "[DOMAIN_NAME]"
click at [832, 181] on input "business website" at bounding box center [739, 178] width 214 height 18
paste input "[URL][DOMAIN_NAME]"
type input "[URL][DOMAIN_NAME]"
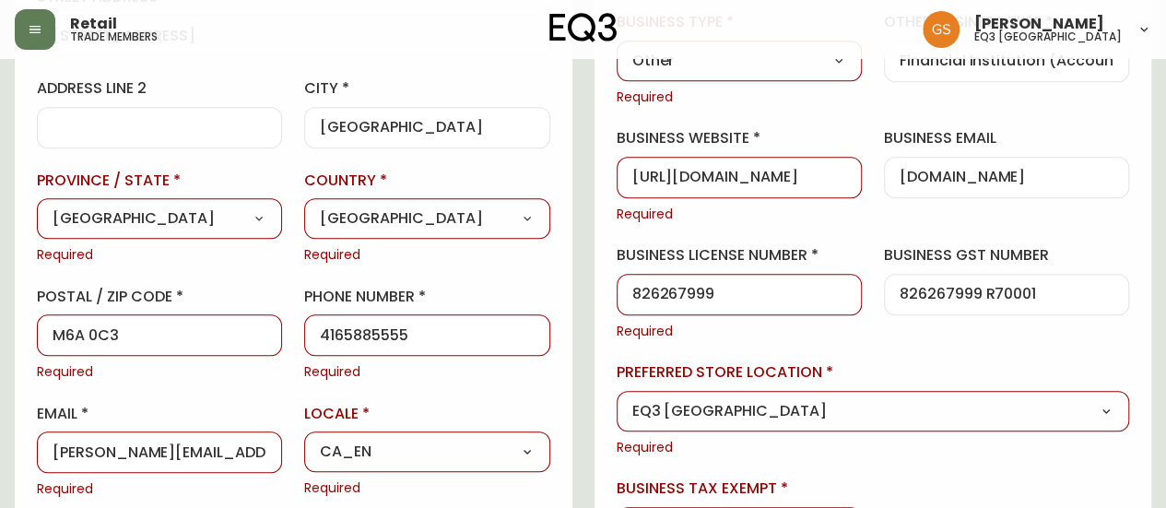
click at [828, 240] on div "business information business name Sigma Tax Required business type Other Selec…" at bounding box center [874, 212] width 558 height 764
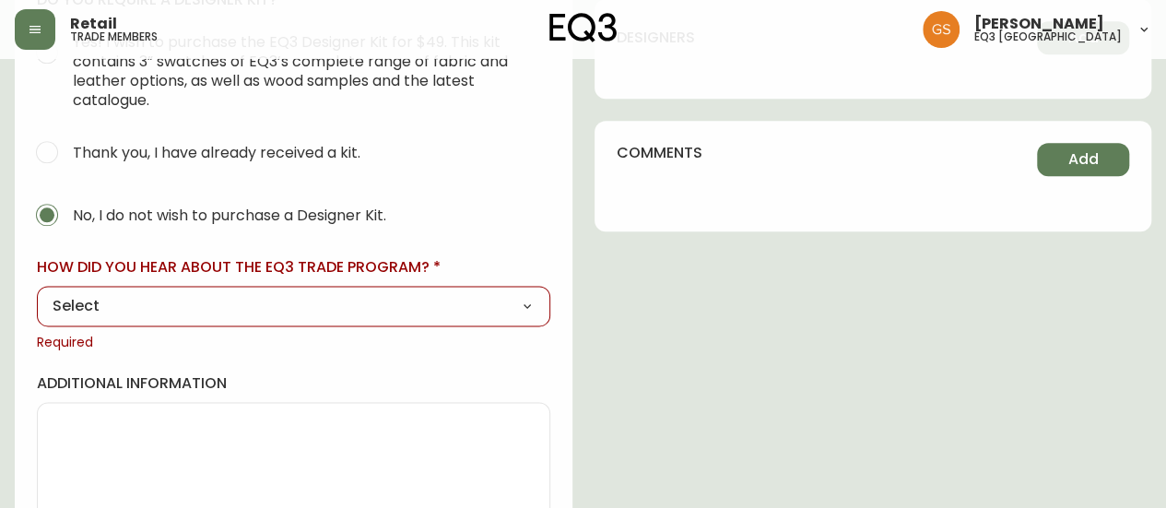
scroll to position [1068, 0]
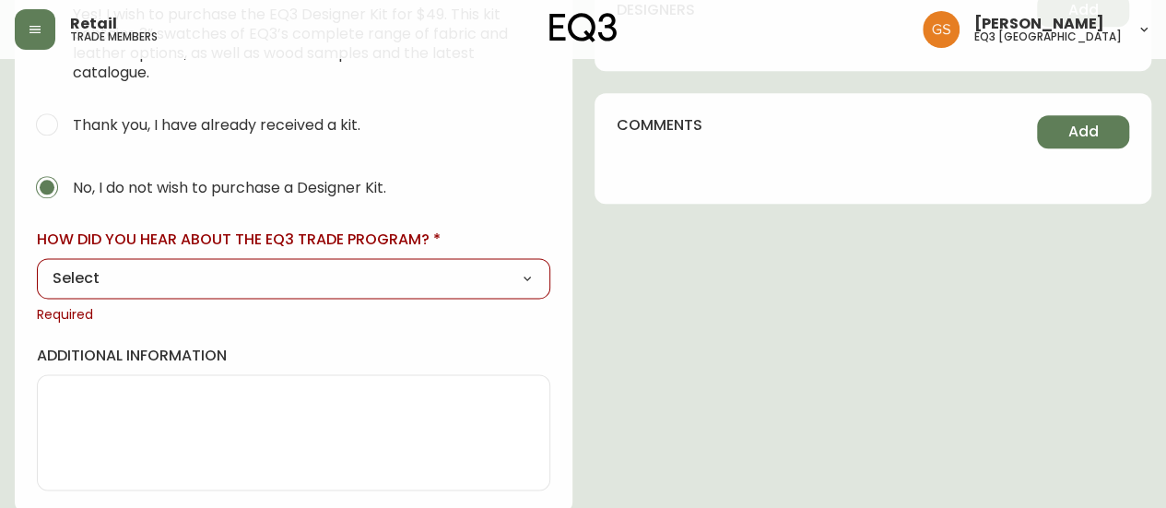
click at [533, 272] on select "Select Social Media Advertisement Trade Show Outreach from a Trade Rep Other" at bounding box center [294, 279] width 514 height 28
select select "Other"
click at [37, 265] on select "Select Social Media Advertisement Trade Show Outreach from a Trade Rep Other" at bounding box center [294, 279] width 514 height 28
type input "Other"
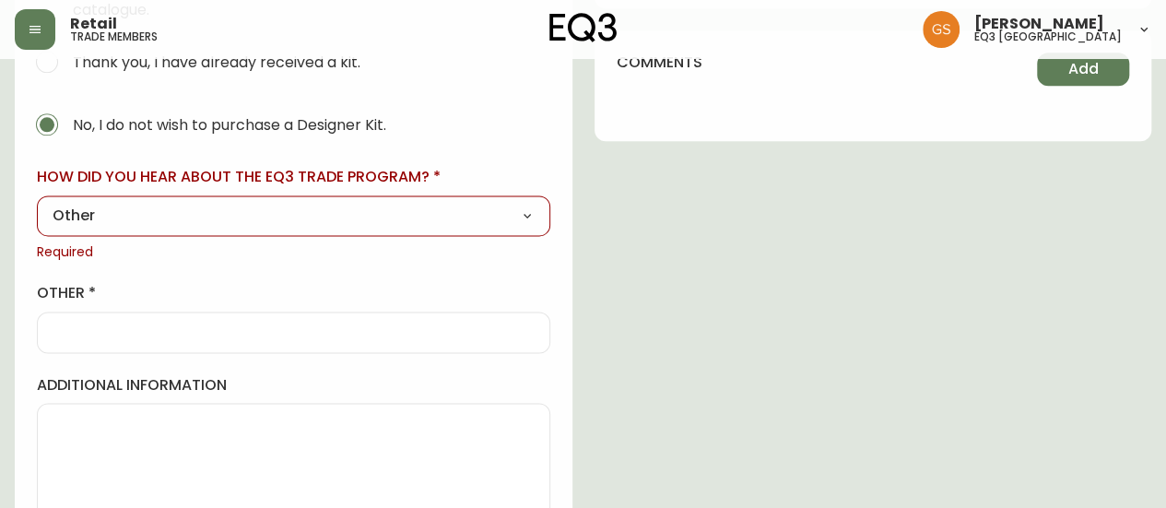
scroll to position [1159, 0]
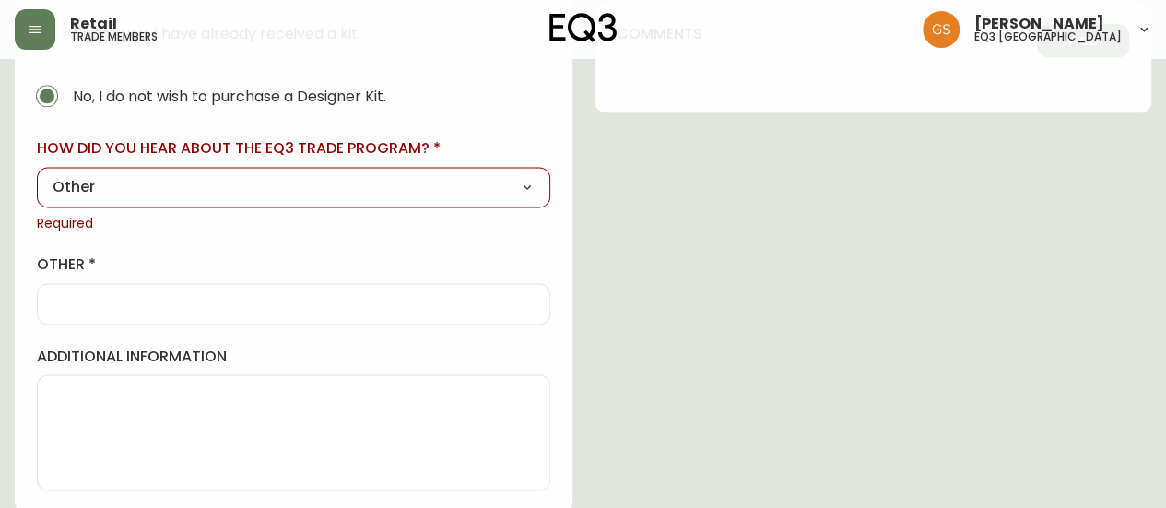
click at [411, 313] on div at bounding box center [294, 303] width 514 height 41
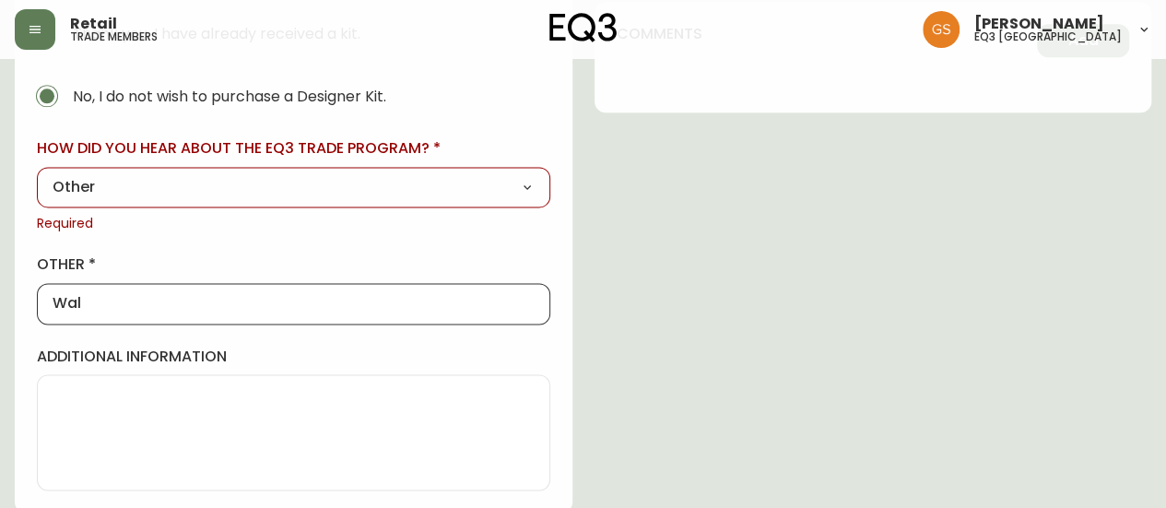
type input "WALK IN"
click at [428, 370] on div "additional information" at bounding box center [294, 419] width 514 height 144
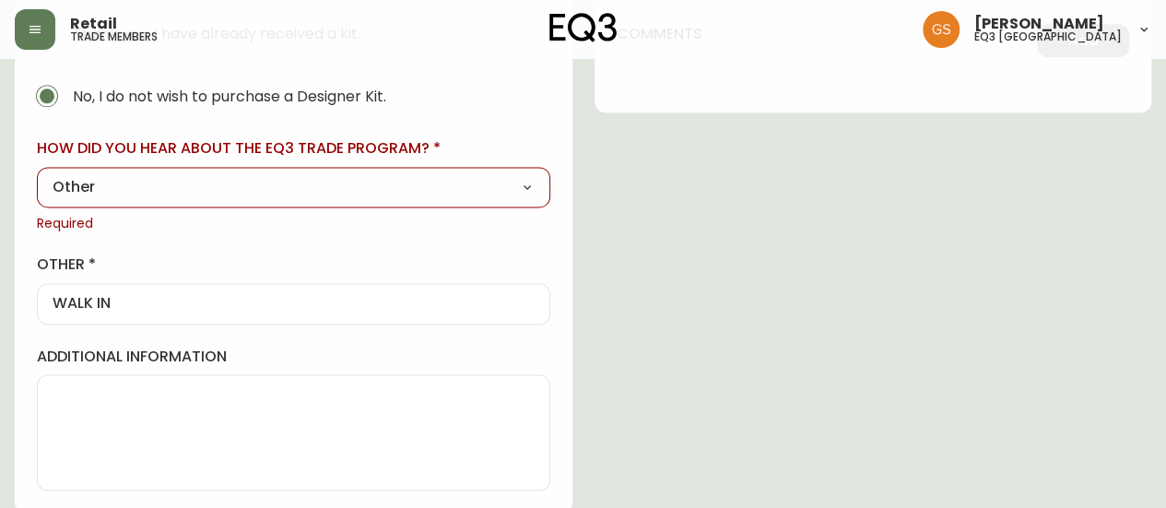
click at [433, 351] on label "additional information" at bounding box center [294, 357] width 514 height 20
click at [433, 386] on textarea "additional information" at bounding box center [294, 432] width 482 height 92
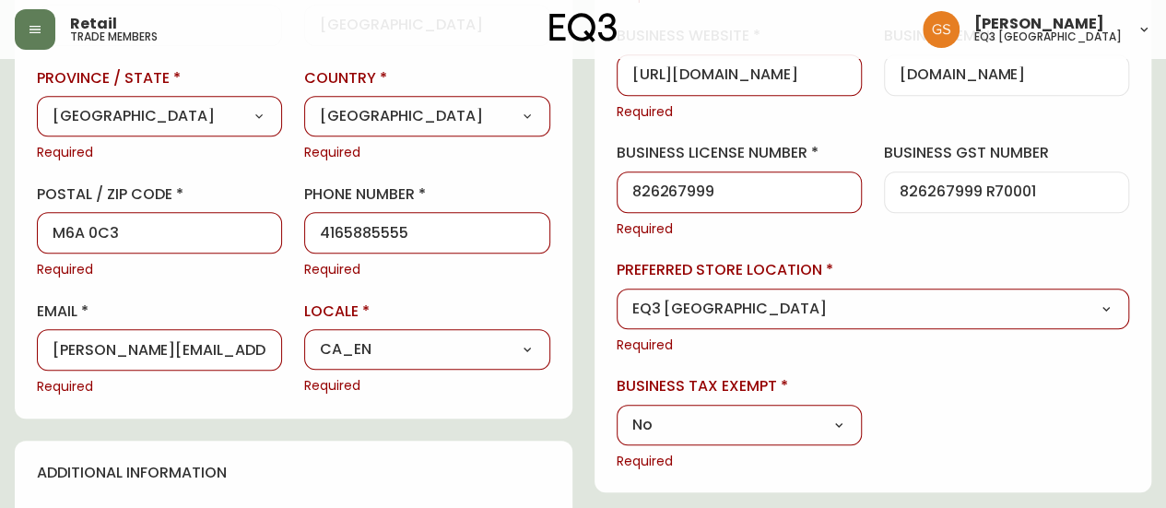
scroll to position [553, 0]
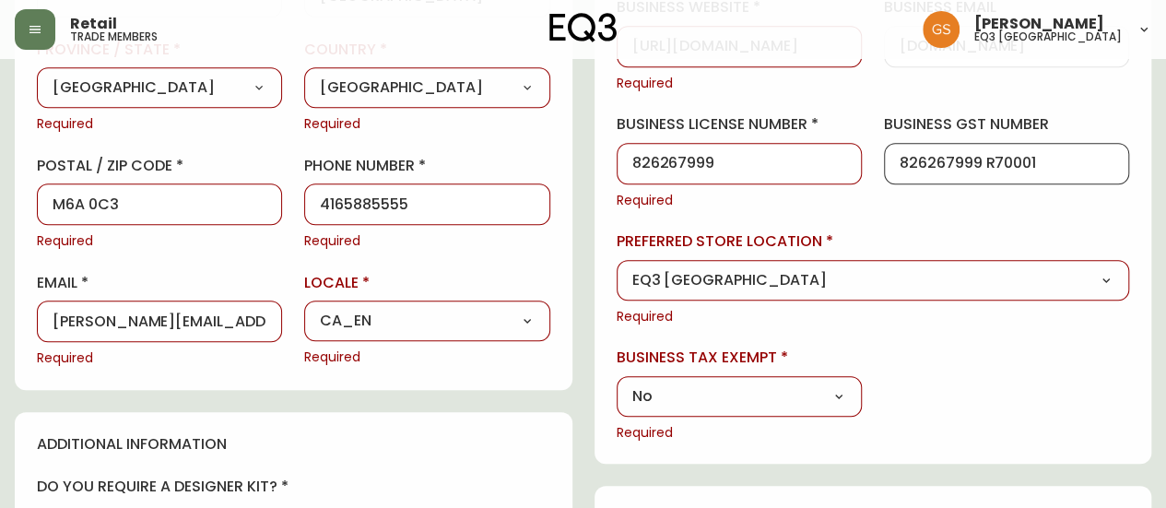
drag, startPoint x: 1052, startPoint y: 155, endPoint x: 985, endPoint y: 162, distance: 67.7
click at [985, 162] on input "826267999 R70001" at bounding box center [1007, 164] width 214 height 18
click at [726, 164] on input "826267999" at bounding box center [739, 164] width 214 height 18
paste input "R70001"
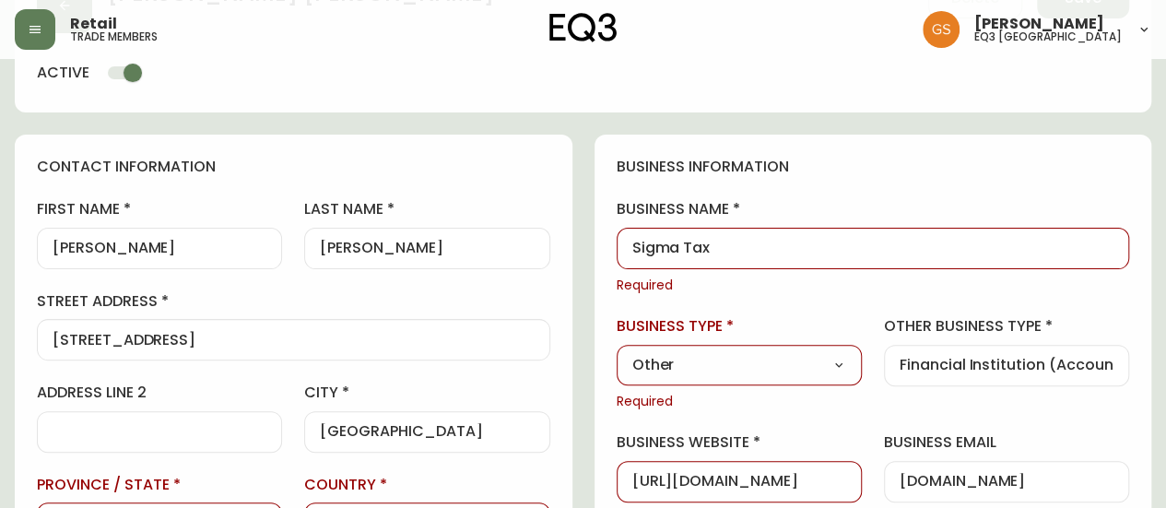
scroll to position [0, 0]
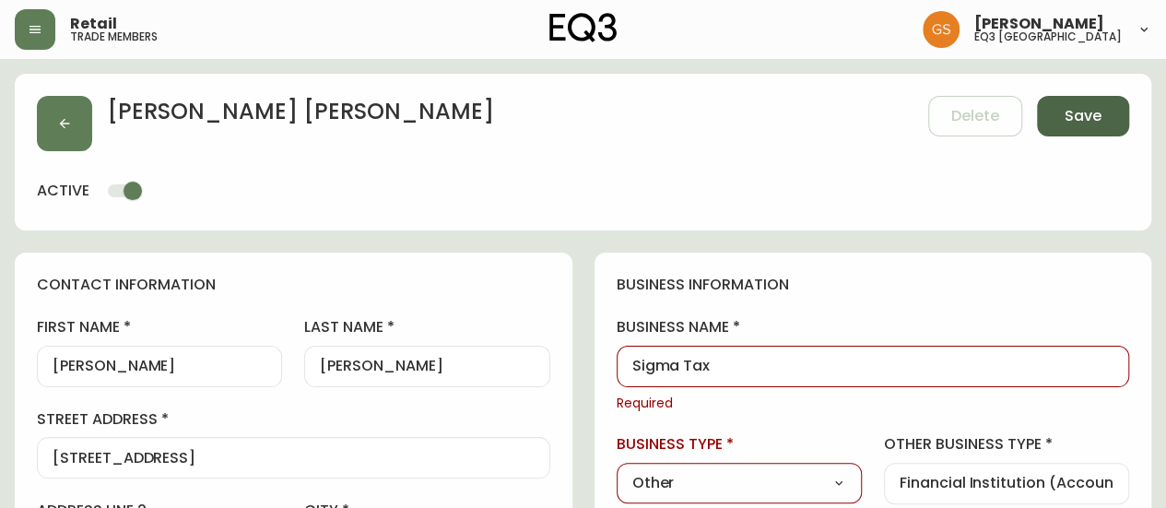
type input "826267999 R70001"
click at [1073, 124] on span "Save" at bounding box center [1083, 116] width 37 height 20
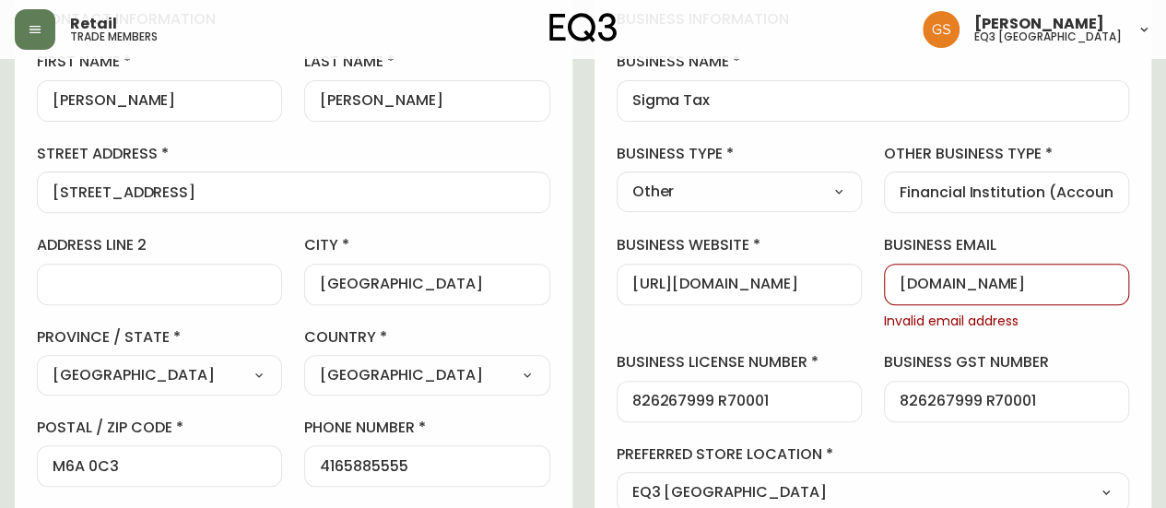
scroll to position [369, 0]
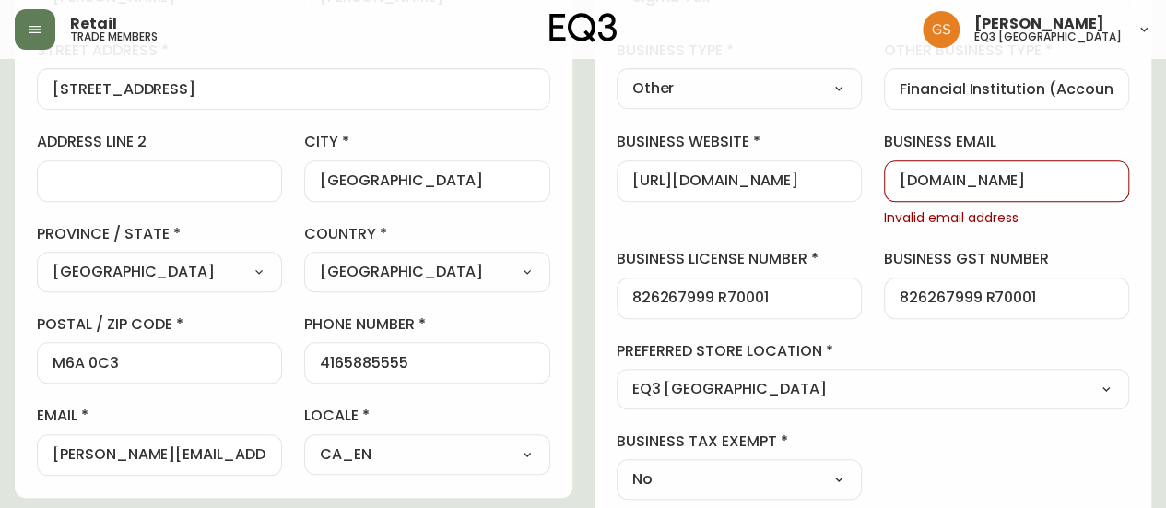
click at [933, 179] on input "[DOMAIN_NAME]" at bounding box center [1007, 181] width 214 height 18
drag, startPoint x: 1033, startPoint y: 178, endPoint x: 889, endPoint y: 208, distance: 147.0
click at [889, 208] on div "business email [DOMAIN_NAME] Invalid email address" at bounding box center [1006, 179] width 245 height 95
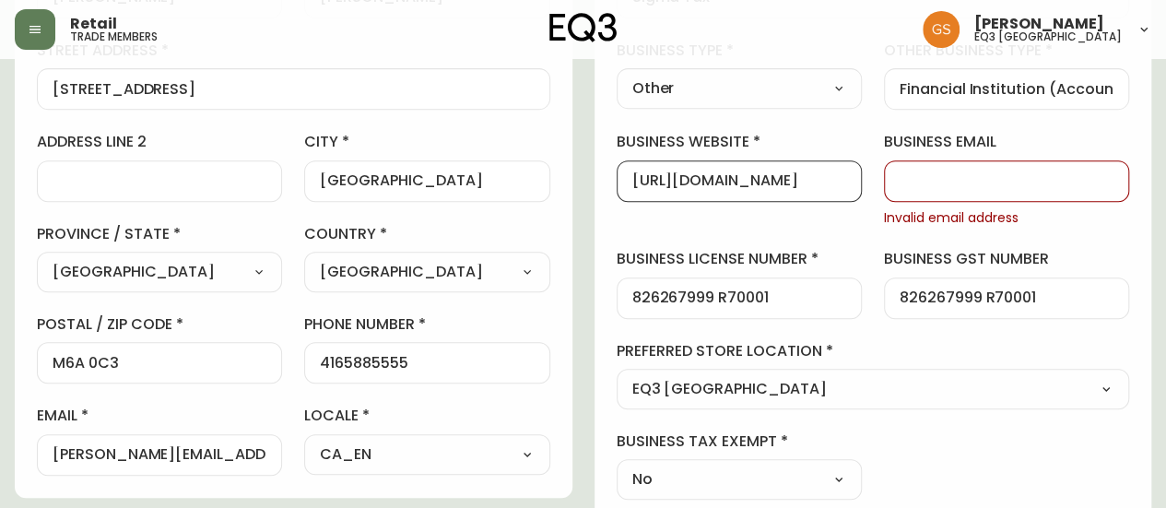
click at [824, 185] on input "[URL][DOMAIN_NAME]" at bounding box center [739, 181] width 214 height 18
click at [904, 167] on div at bounding box center [1006, 180] width 245 height 41
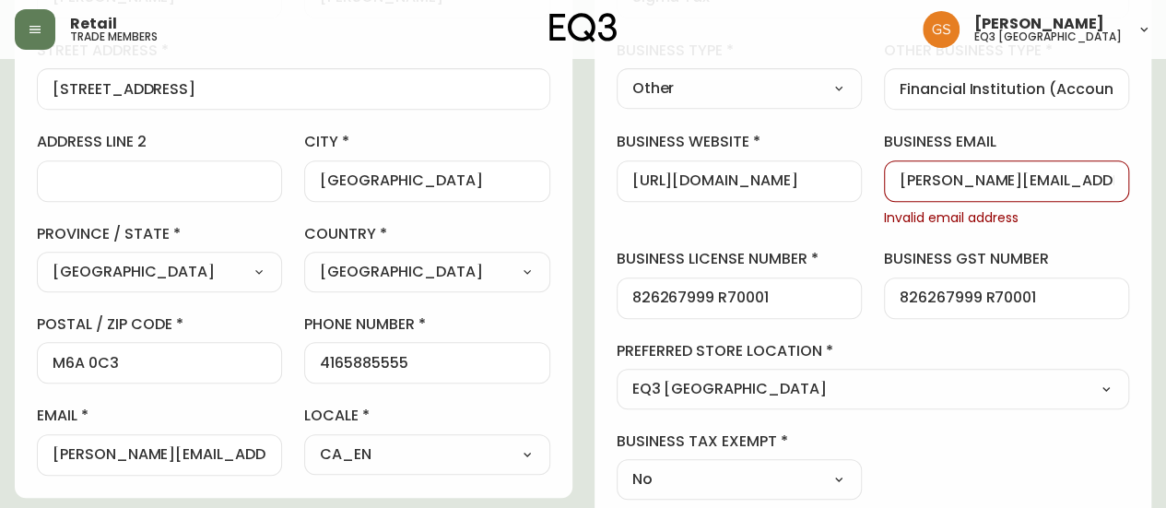
type input "[PERSON_NAME][EMAIL_ADDRESS][DOMAIN_NAME]"
click at [686, 181] on input "[URL][DOMAIN_NAME]" at bounding box center [739, 181] width 214 height 18
click at [791, 177] on input "[DOMAIN_NAME][URL]" at bounding box center [739, 181] width 214 height 18
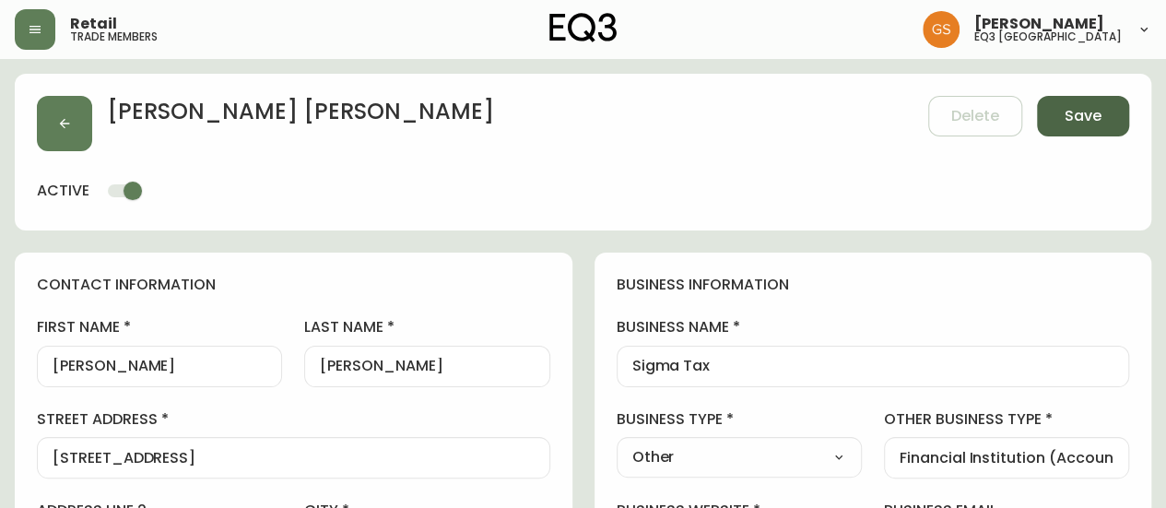
type input "[DOMAIN_NAME]"
click at [1053, 112] on button "Save" at bounding box center [1083, 116] width 92 height 41
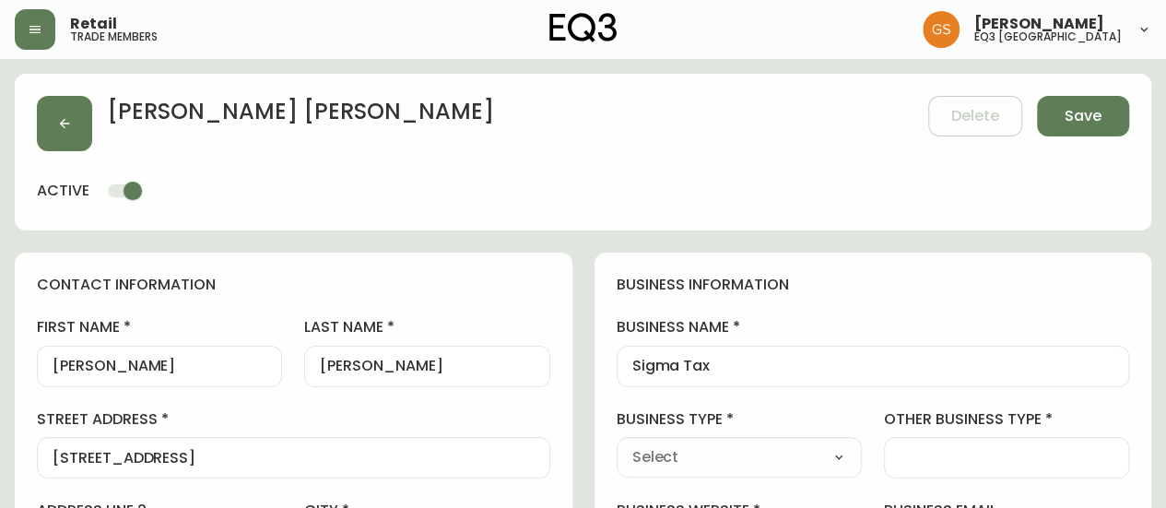
select select
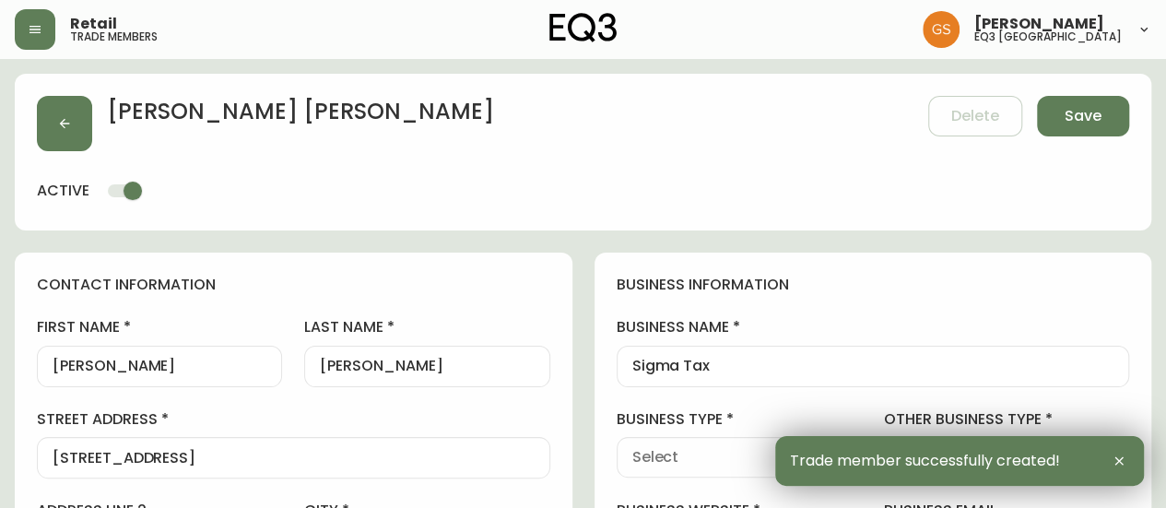
type input "[PHONE_NUMBER]"
type input "Other"
select select "Other"
type input "Other"
select select "Other"
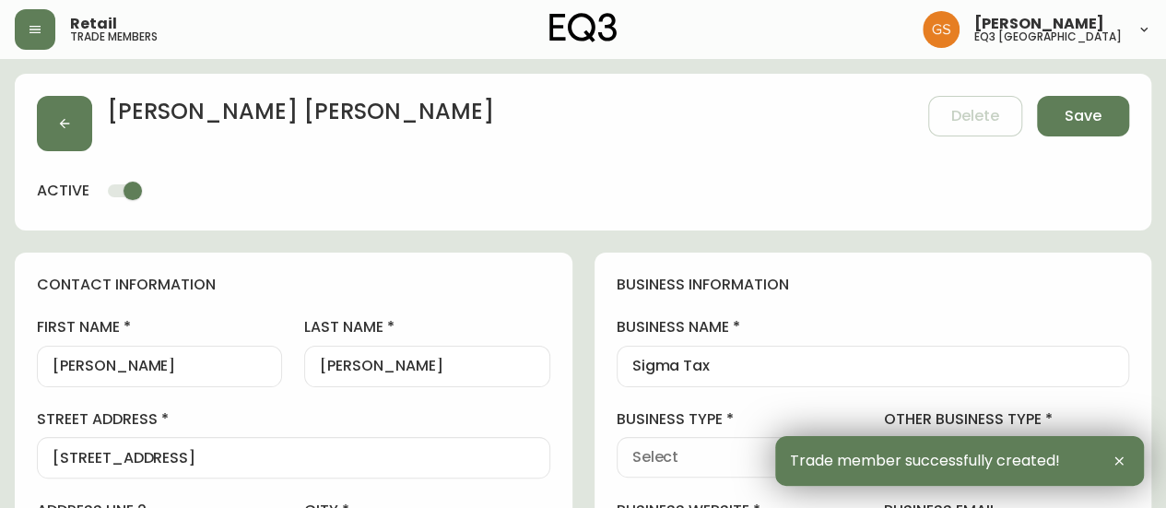
type input "Financial Institution (Accounting Offices)"
